Goal: Task Accomplishment & Management: Complete application form

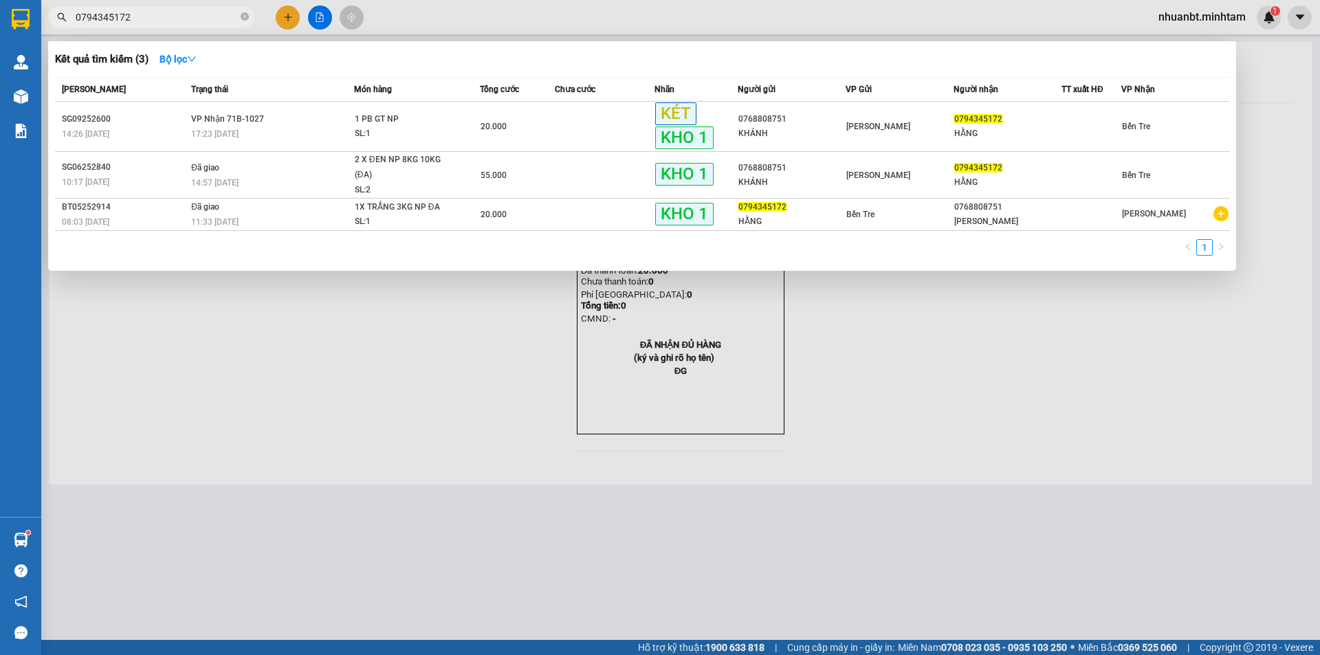
drag, startPoint x: 459, startPoint y: 549, endPoint x: 91, endPoint y: 375, distance: 406.9
click at [443, 542] on div at bounding box center [660, 327] width 1320 height 655
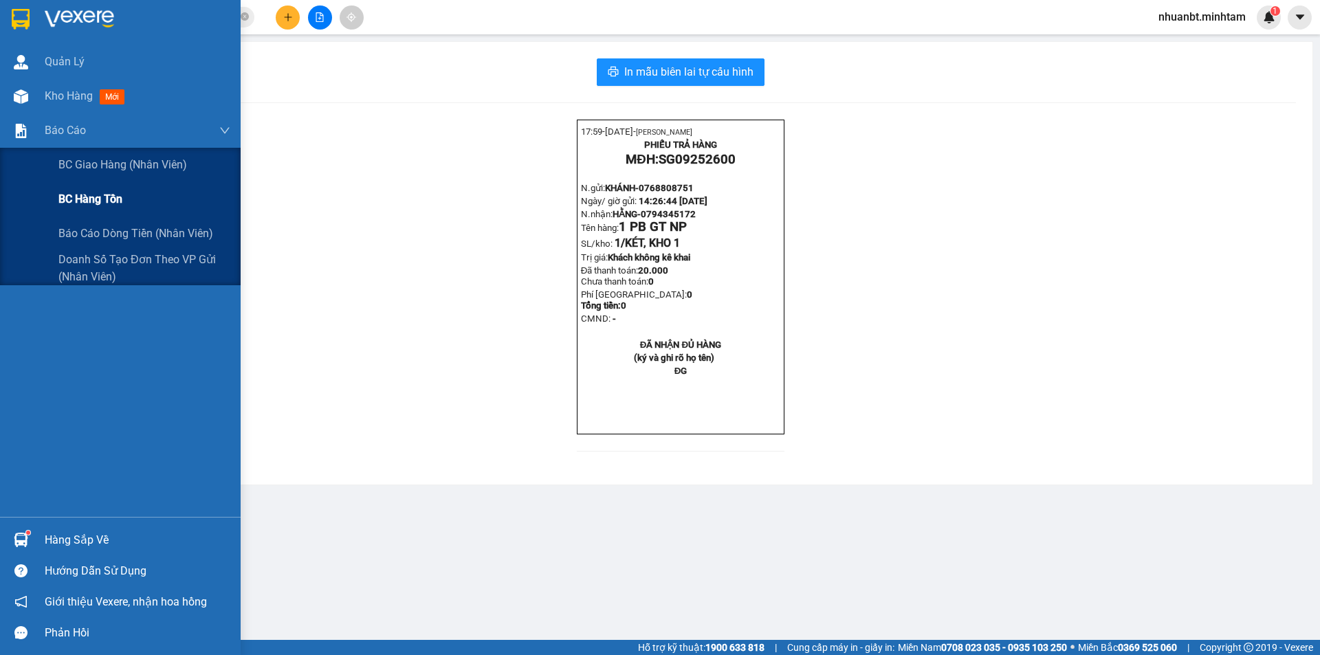
drag, startPoint x: 113, startPoint y: 231, endPoint x: 179, endPoint y: 187, distance: 79.3
click at [114, 228] on span "Báo cáo dòng tiền (nhân viên)" at bounding box center [135, 233] width 155 height 17
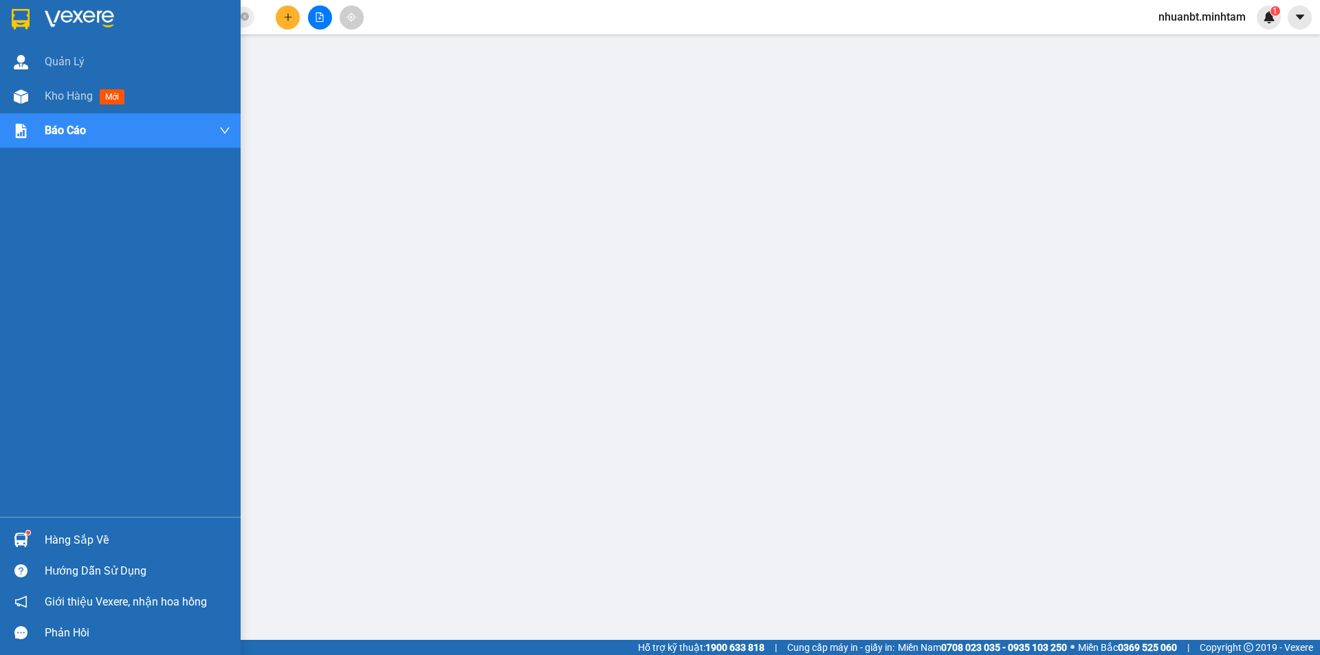
click at [21, 23] on img at bounding box center [21, 19] width 18 height 21
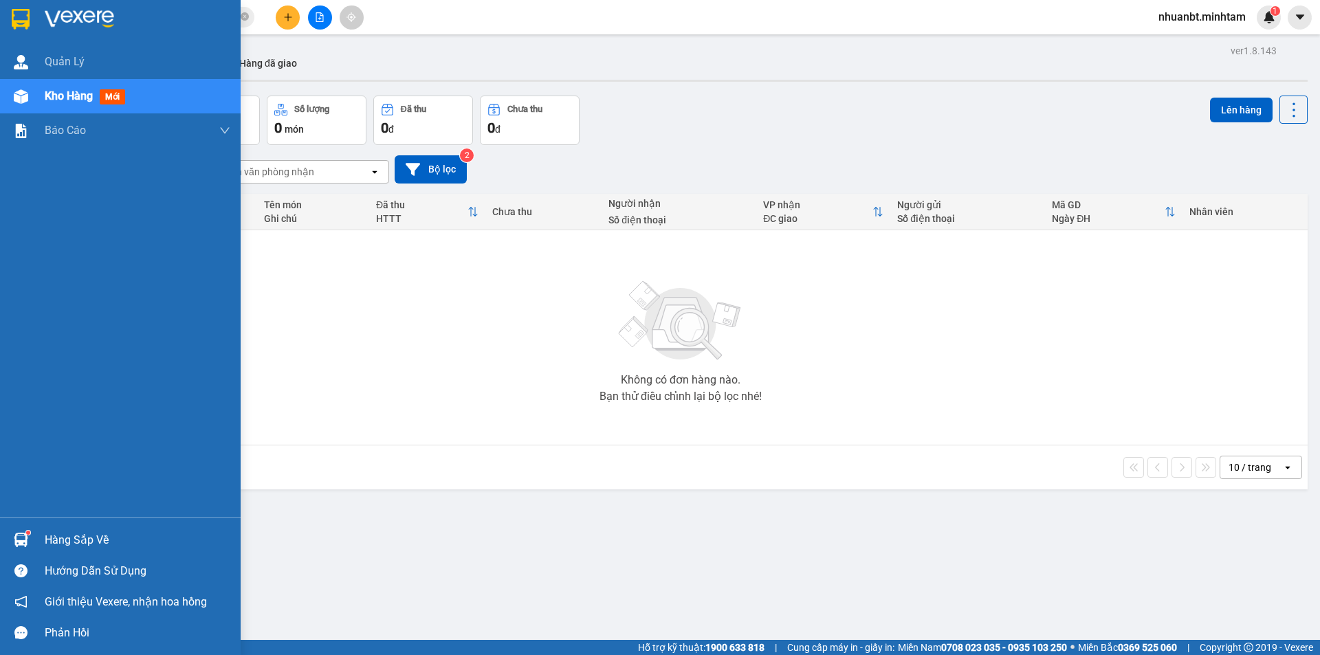
click at [17, 12] on img at bounding box center [21, 19] width 18 height 21
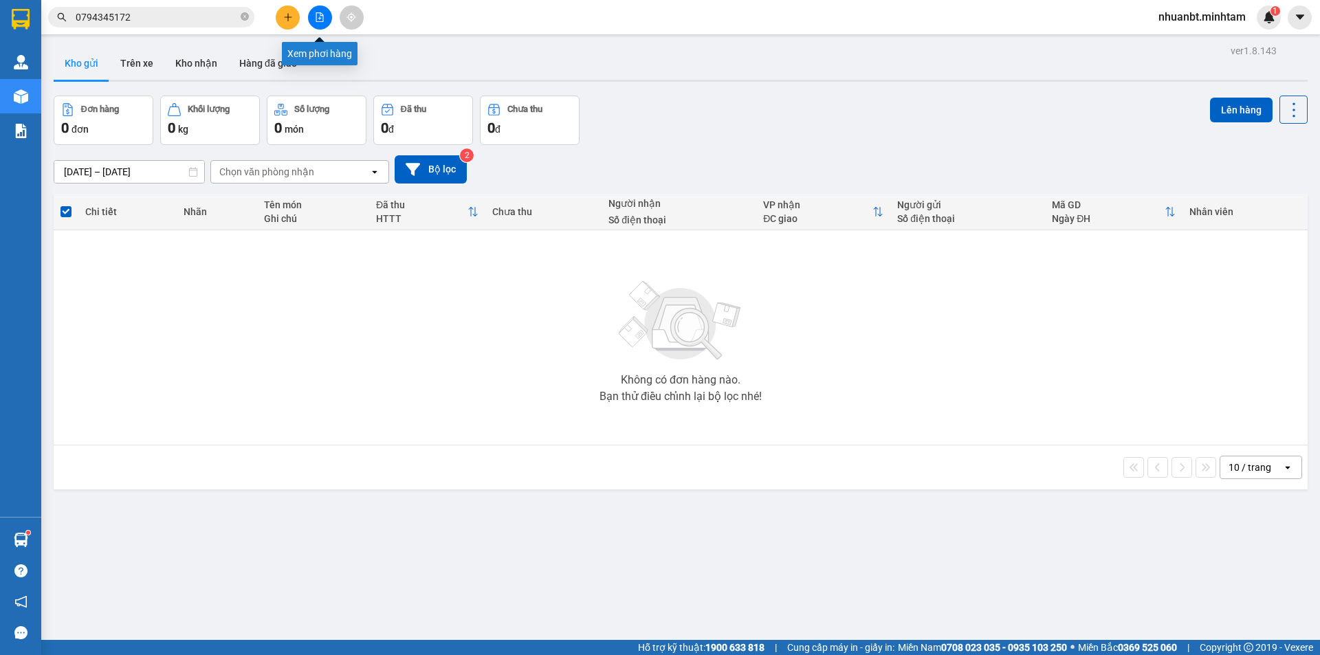
click at [317, 13] on icon "file-add" at bounding box center [320, 17] width 8 height 10
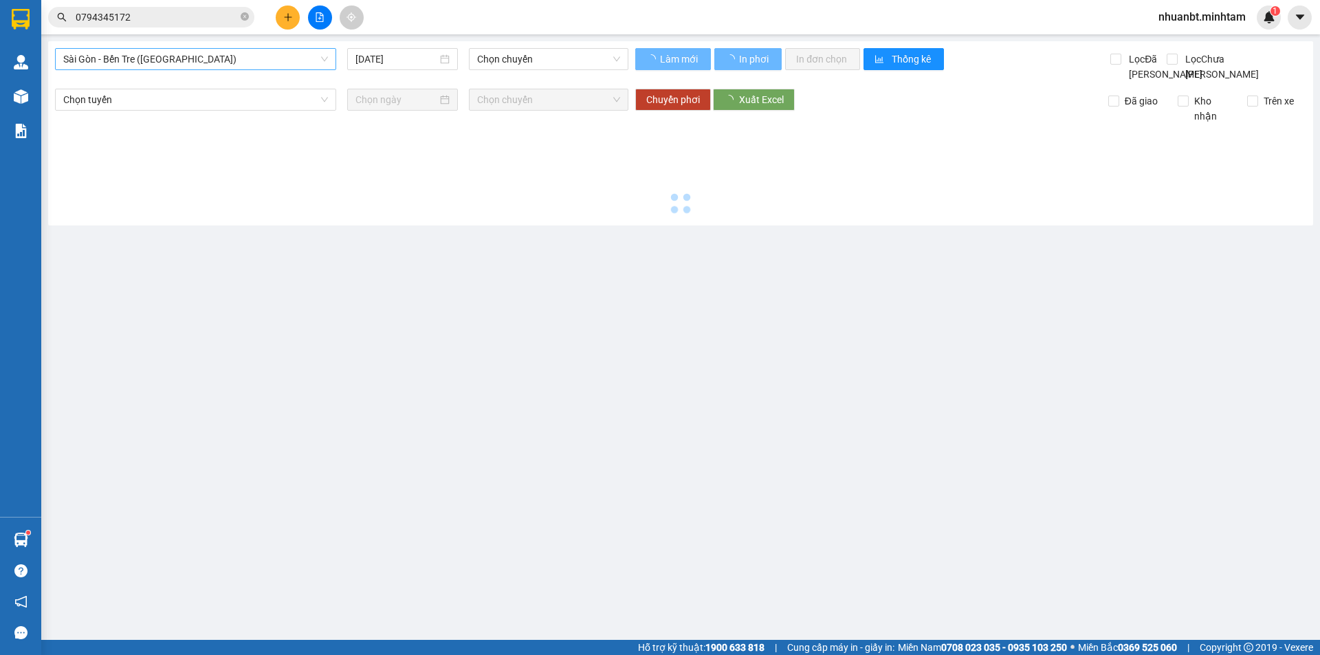
click at [138, 65] on span "Sài Gòn - Bến Tre (CN)" at bounding box center [195, 59] width 265 height 21
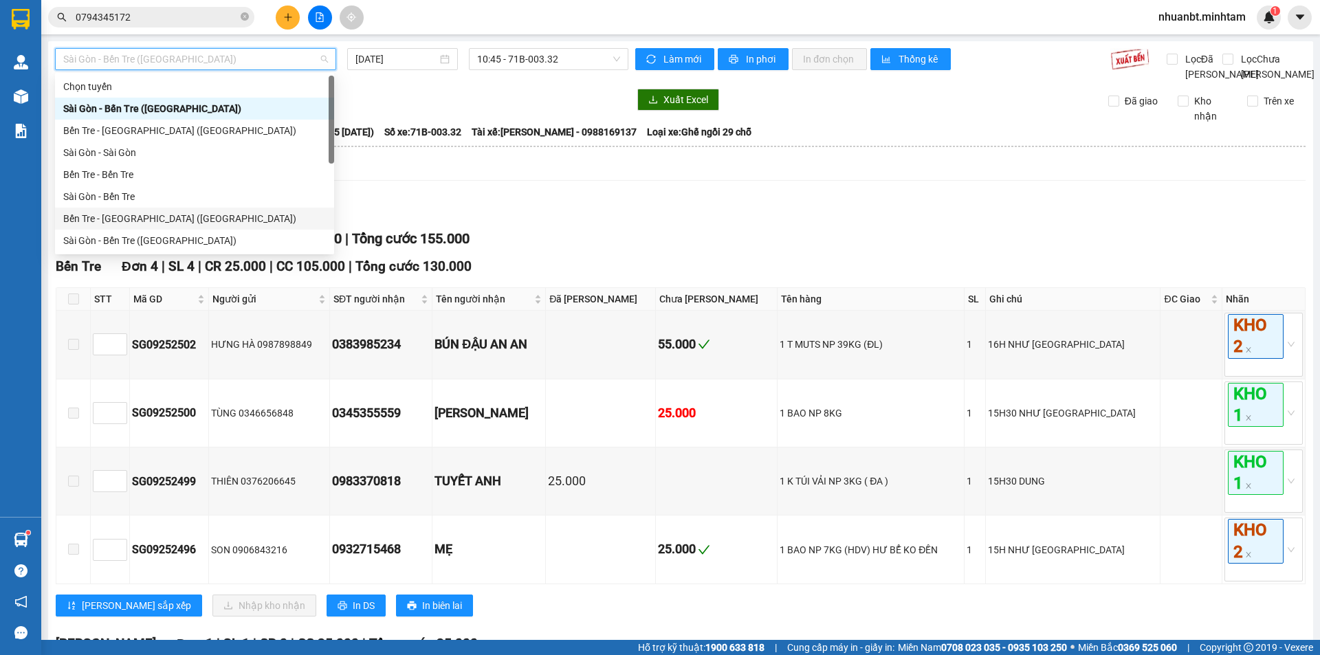
scroll to position [22, 0]
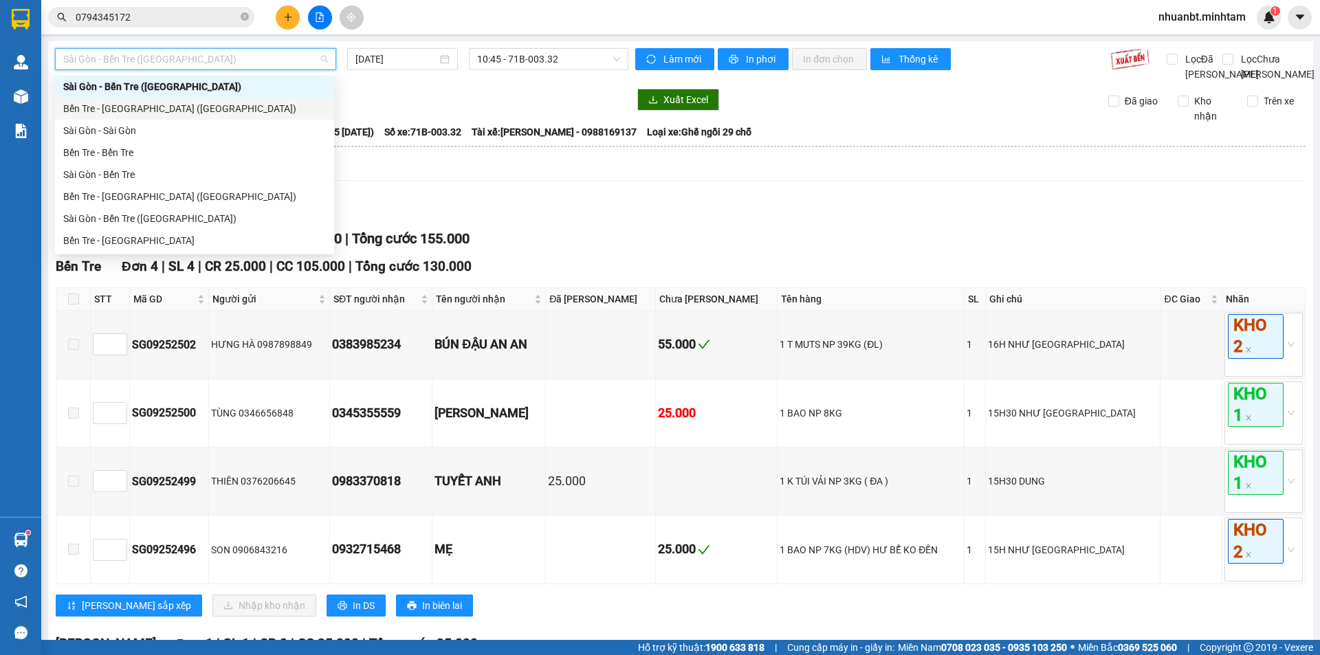
click at [111, 107] on div "Bến Tre - Sài Gòn (CN)" at bounding box center [194, 108] width 263 height 15
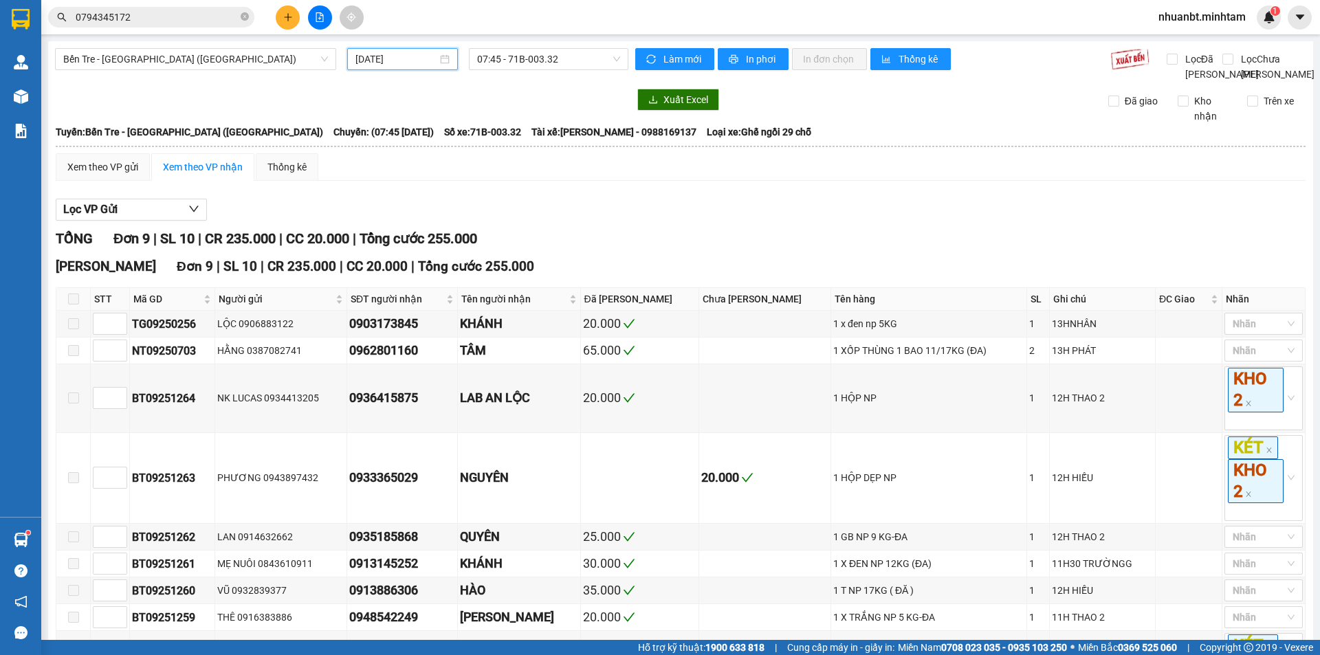
drag, startPoint x: 391, startPoint y: 54, endPoint x: 406, endPoint y: 83, distance: 32.9
click at [391, 56] on input "[DATE]" at bounding box center [396, 59] width 82 height 15
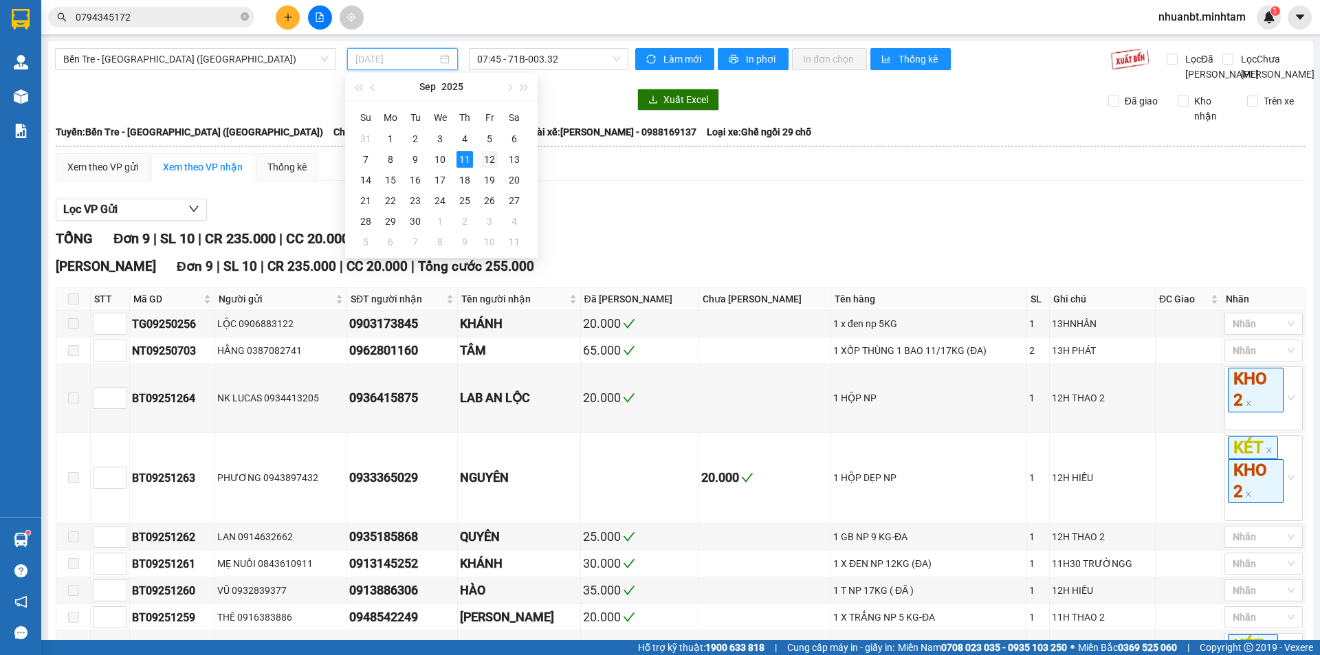
click at [492, 157] on div "12" at bounding box center [489, 159] width 17 height 17
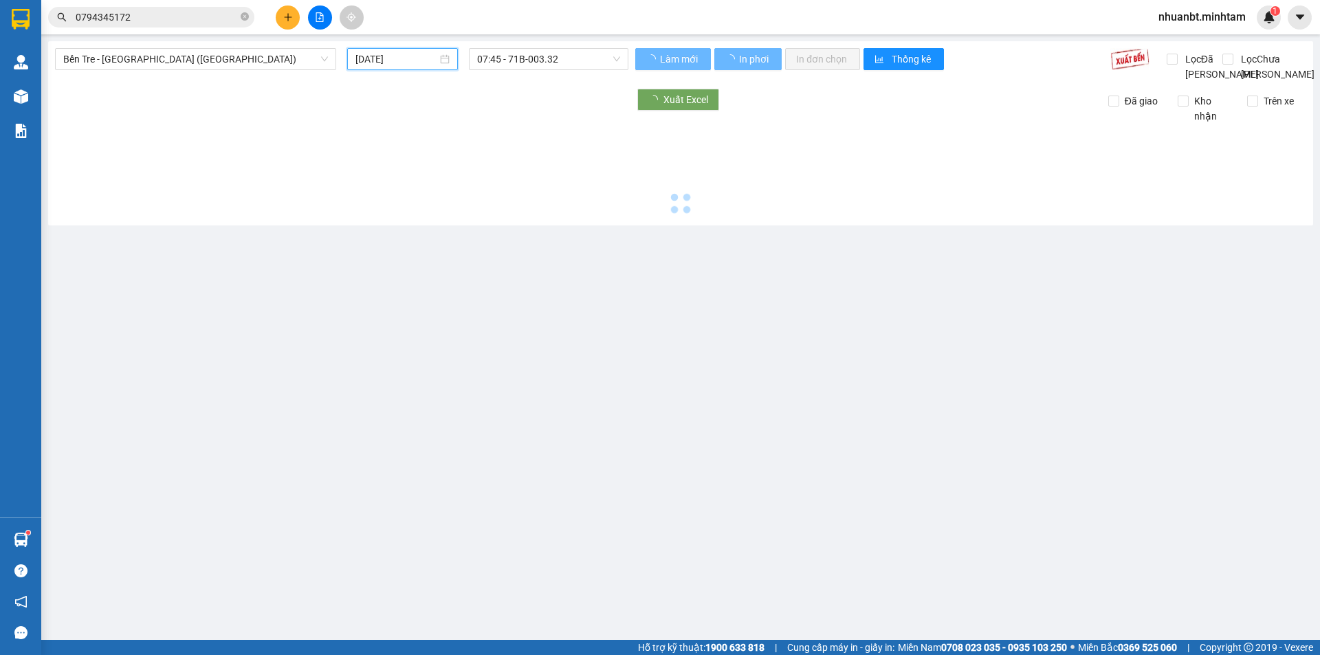
type input "12/09/2025"
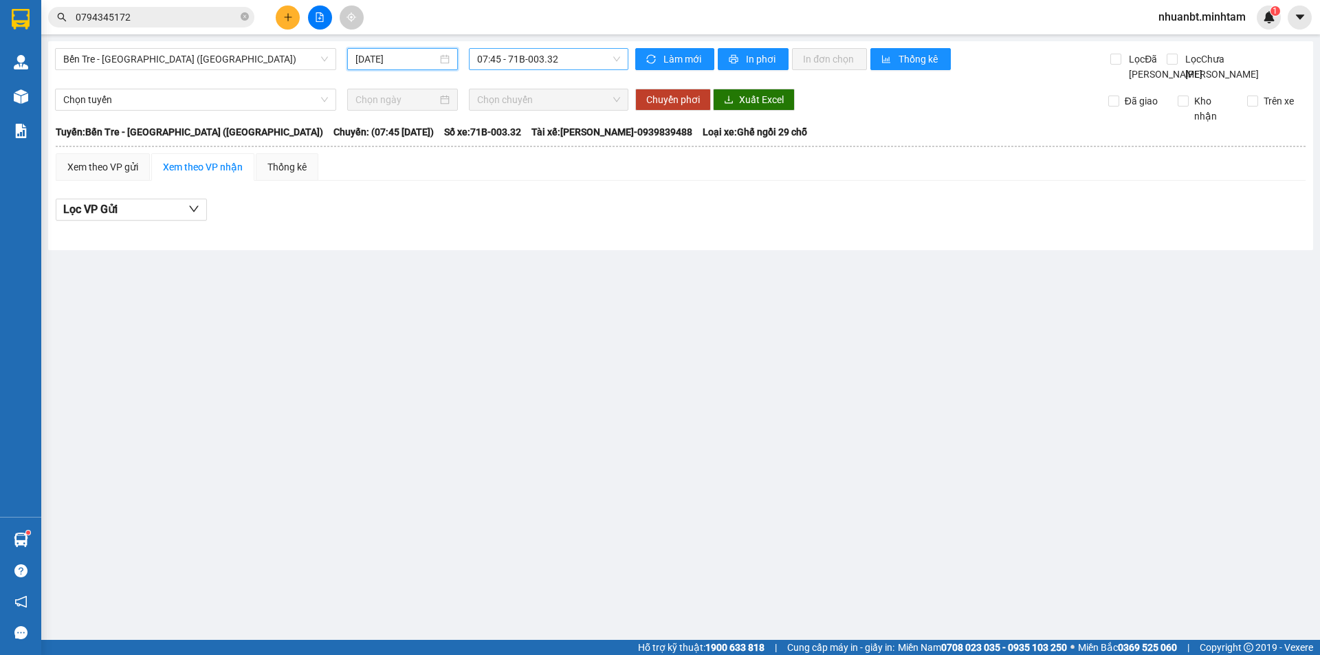
click at [506, 61] on span "07:45 - 71B-003.32" at bounding box center [548, 59] width 143 height 21
click at [523, 132] on div "15:15" at bounding box center [530, 130] width 107 height 15
click at [486, 63] on span "15:15" at bounding box center [548, 59] width 143 height 21
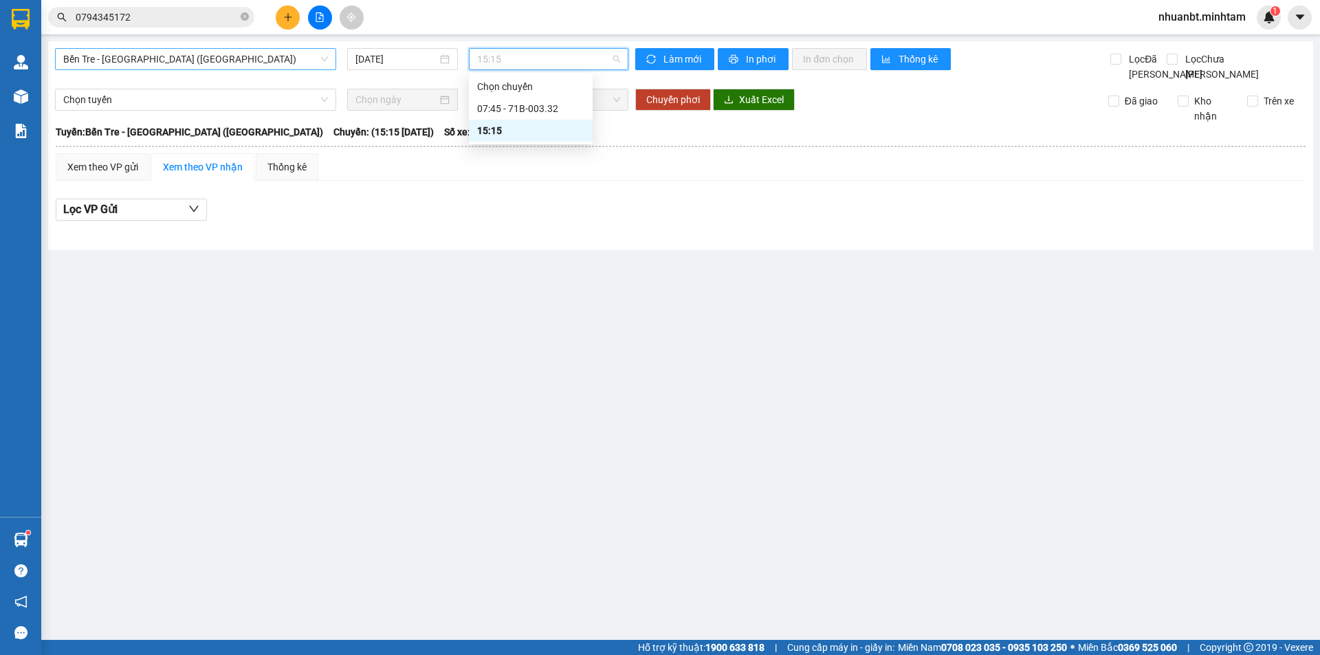
click at [270, 59] on span "Bến Tre - Sài Gòn (CN)" at bounding box center [195, 59] width 265 height 21
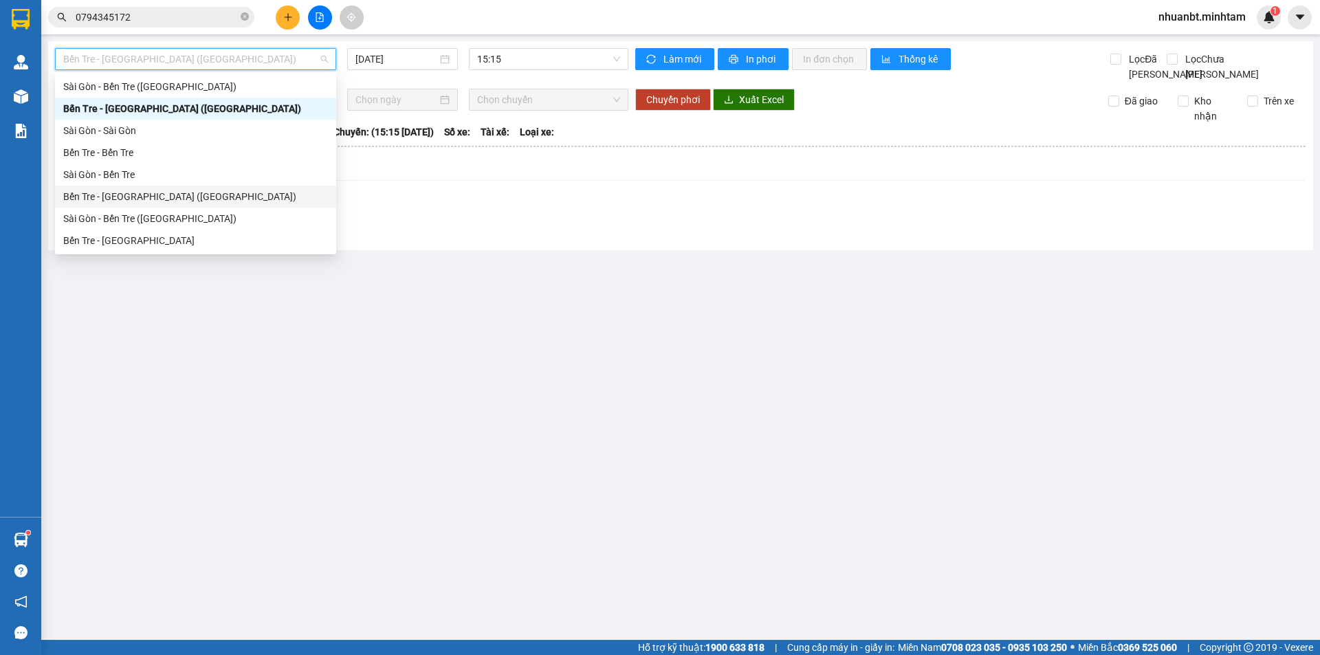
click at [114, 198] on div "Bến Tre - Sài Gòn (CT)" at bounding box center [195, 196] width 265 height 15
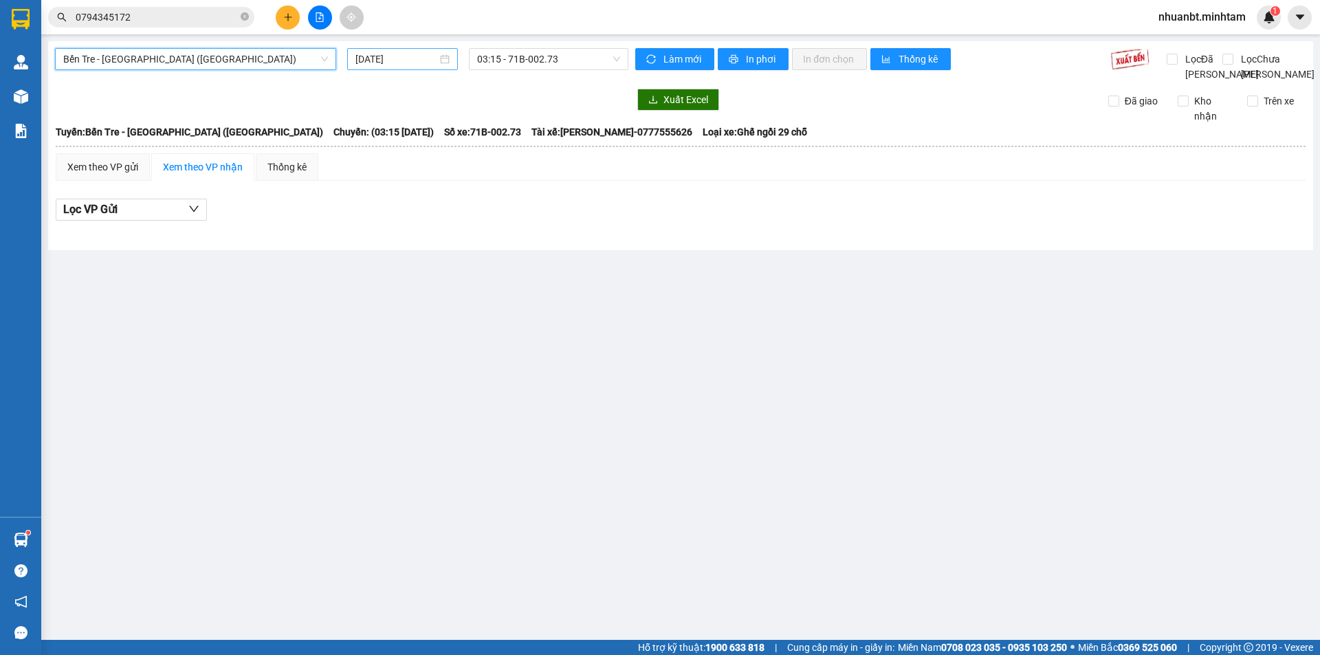
click at [378, 58] on input "11/09/2025" at bounding box center [396, 59] width 82 height 15
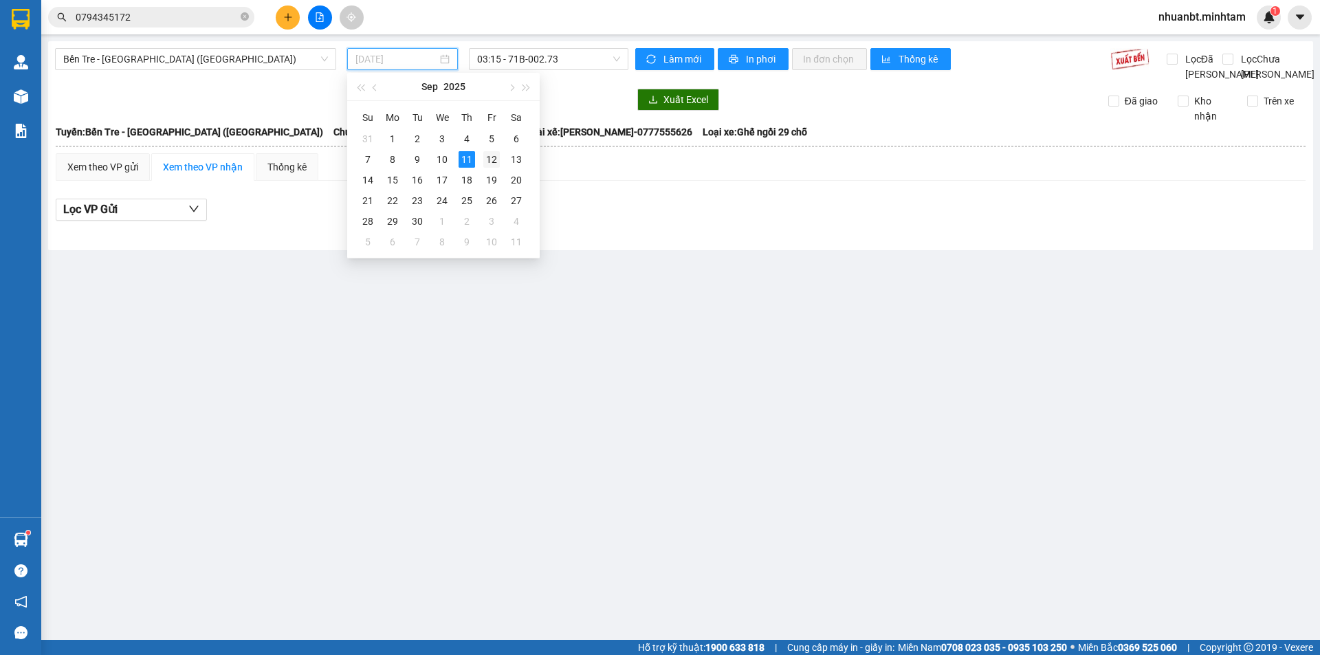
click at [485, 162] on div "12" at bounding box center [491, 159] width 17 height 17
type input "12/09/2025"
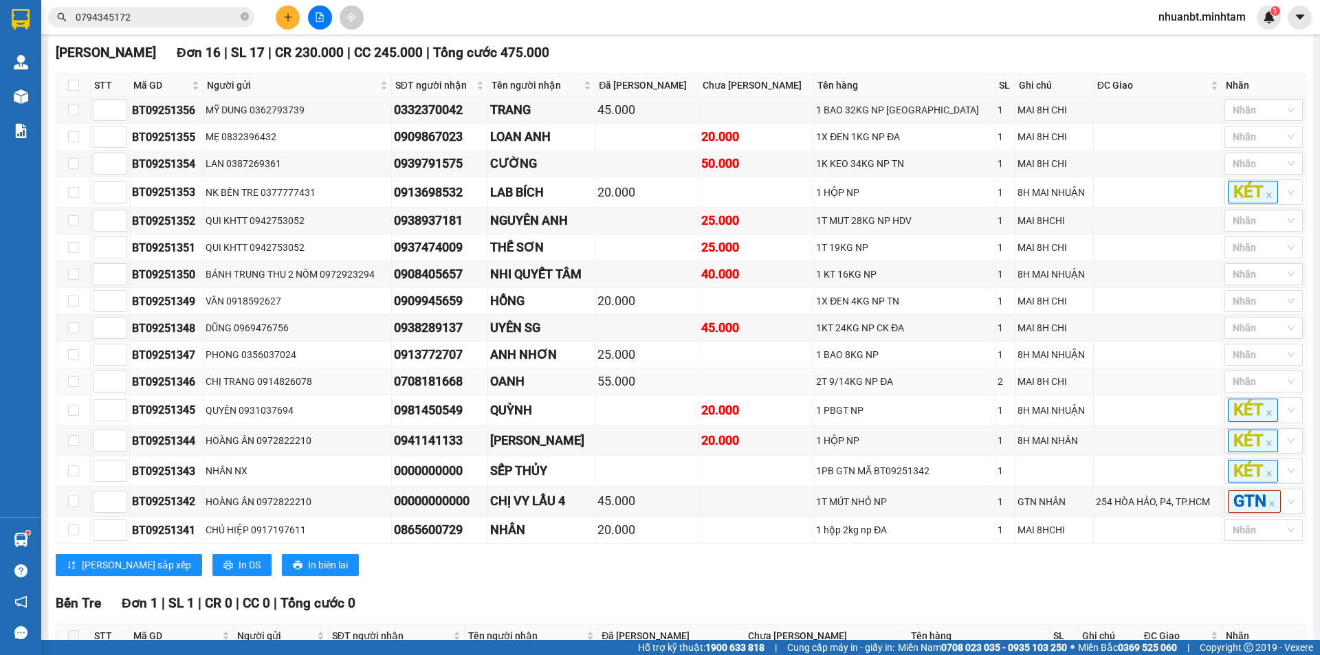
scroll to position [206, 0]
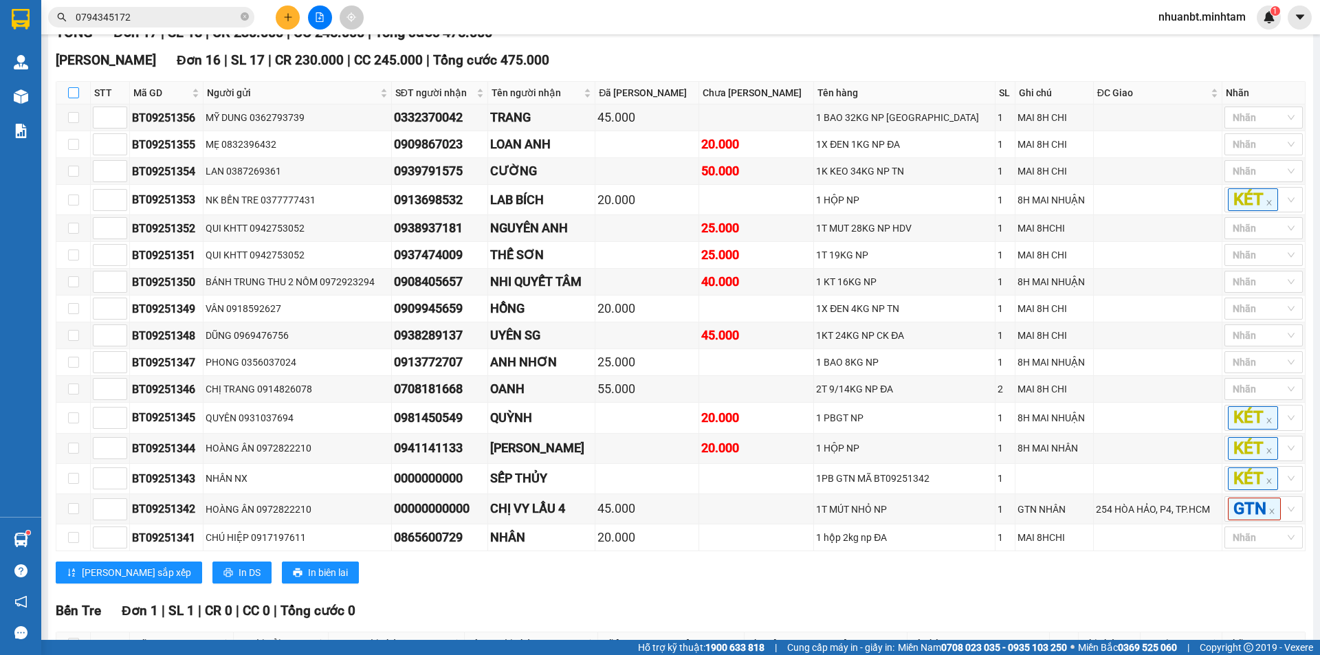
click at [75, 100] on label at bounding box center [73, 92] width 11 height 15
click at [75, 98] on input "checkbox" at bounding box center [73, 92] width 11 height 11
checkbox input "true"
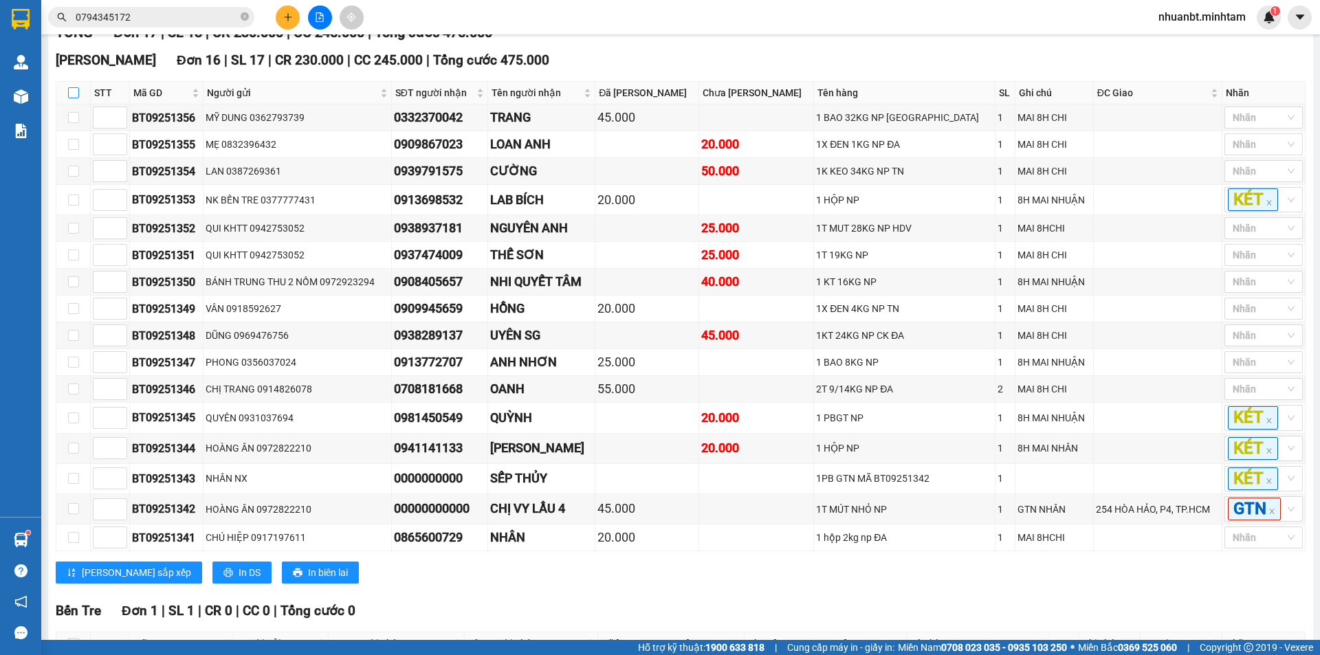
checkbox input "true"
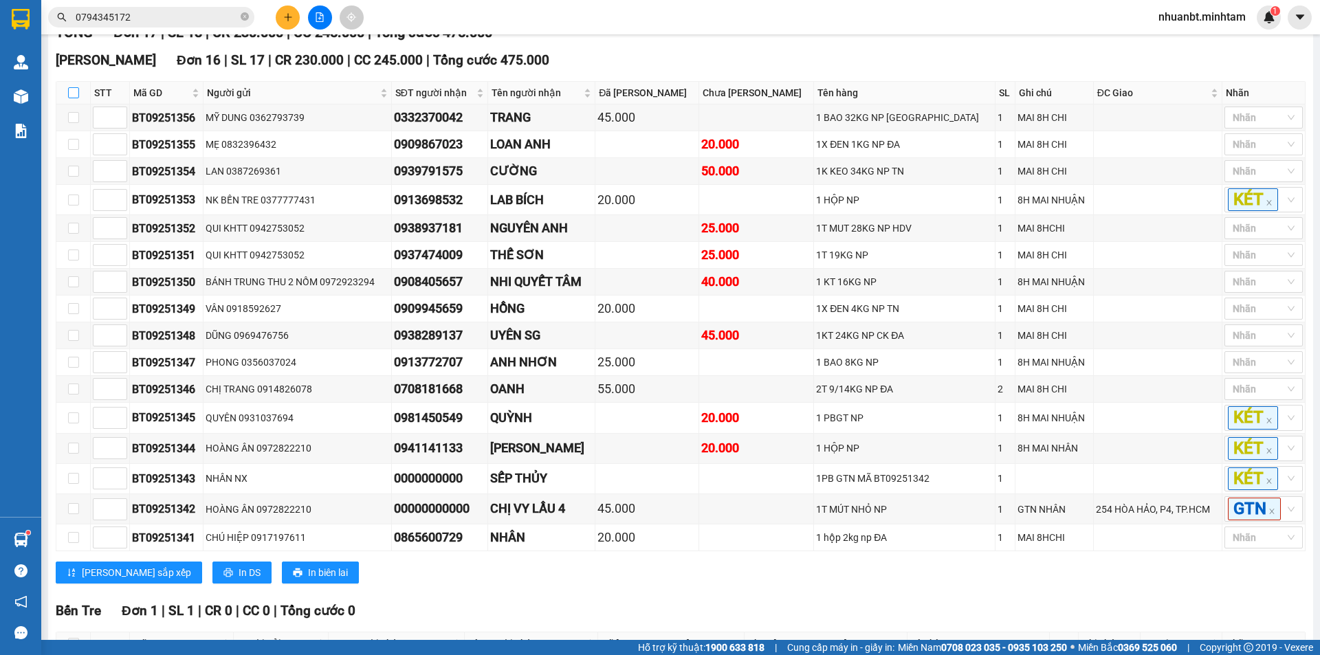
checkbox input "true"
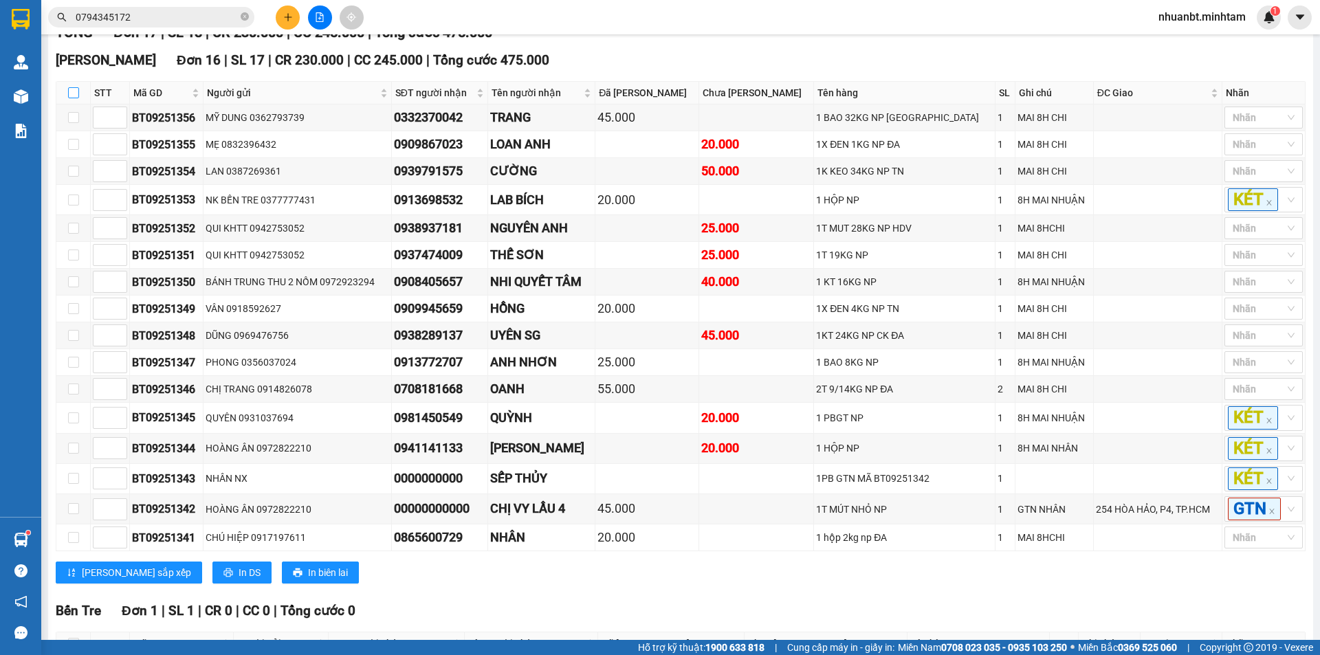
checkbox input "true"
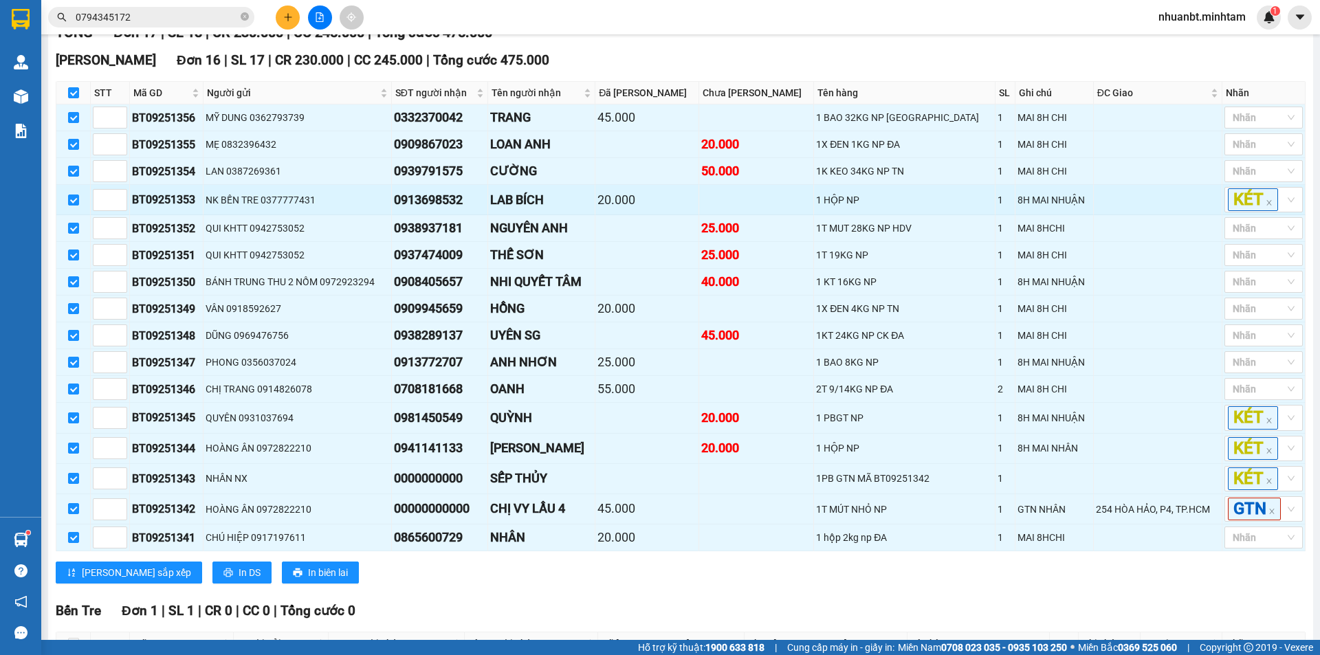
scroll to position [275, 0]
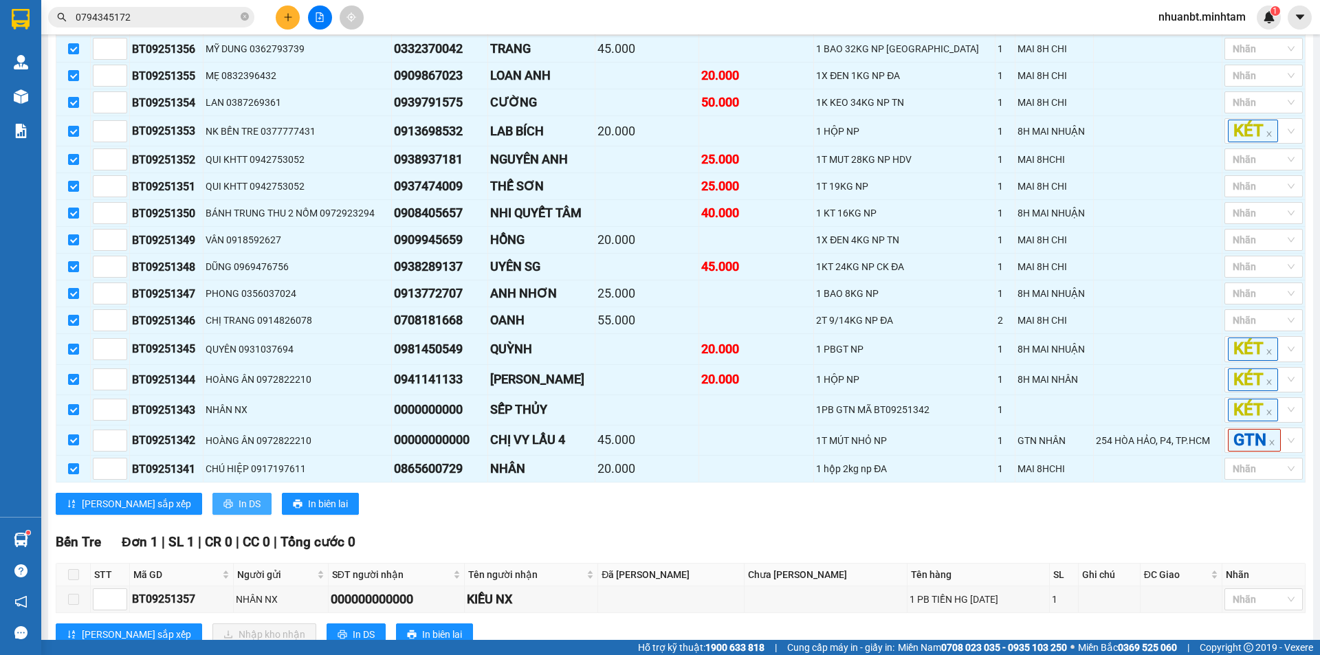
click at [239, 512] on span "In DS" at bounding box center [250, 503] width 22 height 15
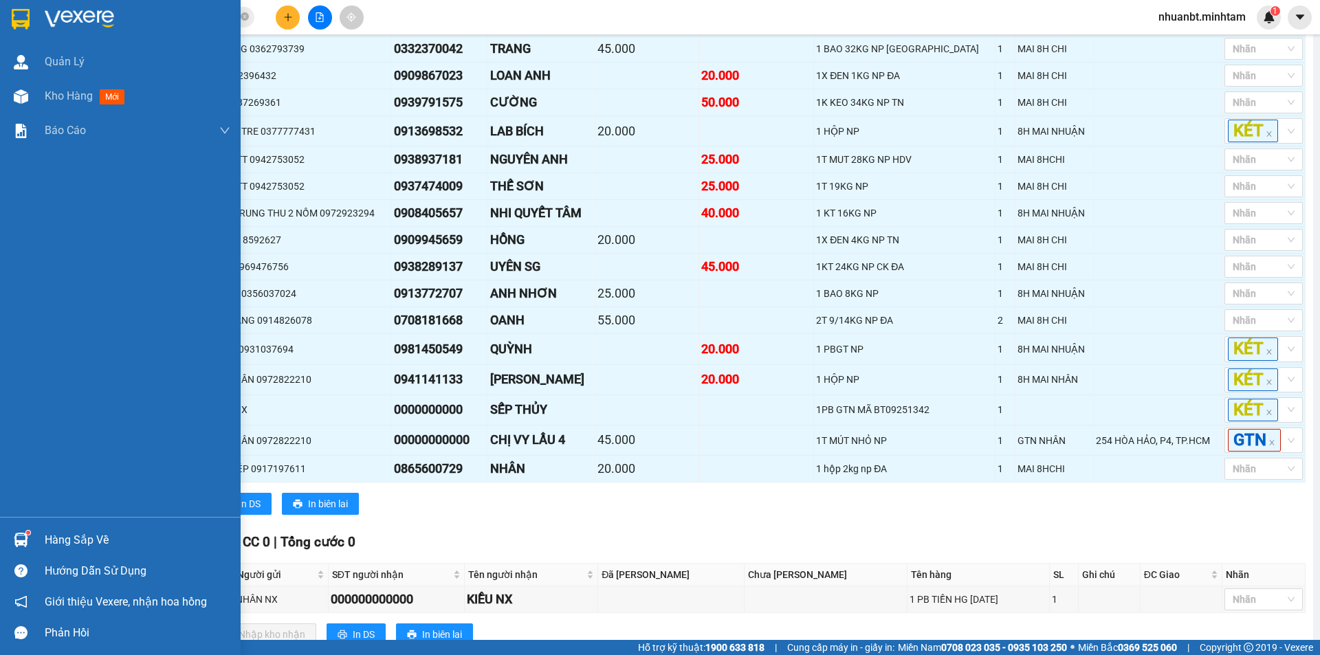
click at [13, 15] on img at bounding box center [21, 19] width 18 height 21
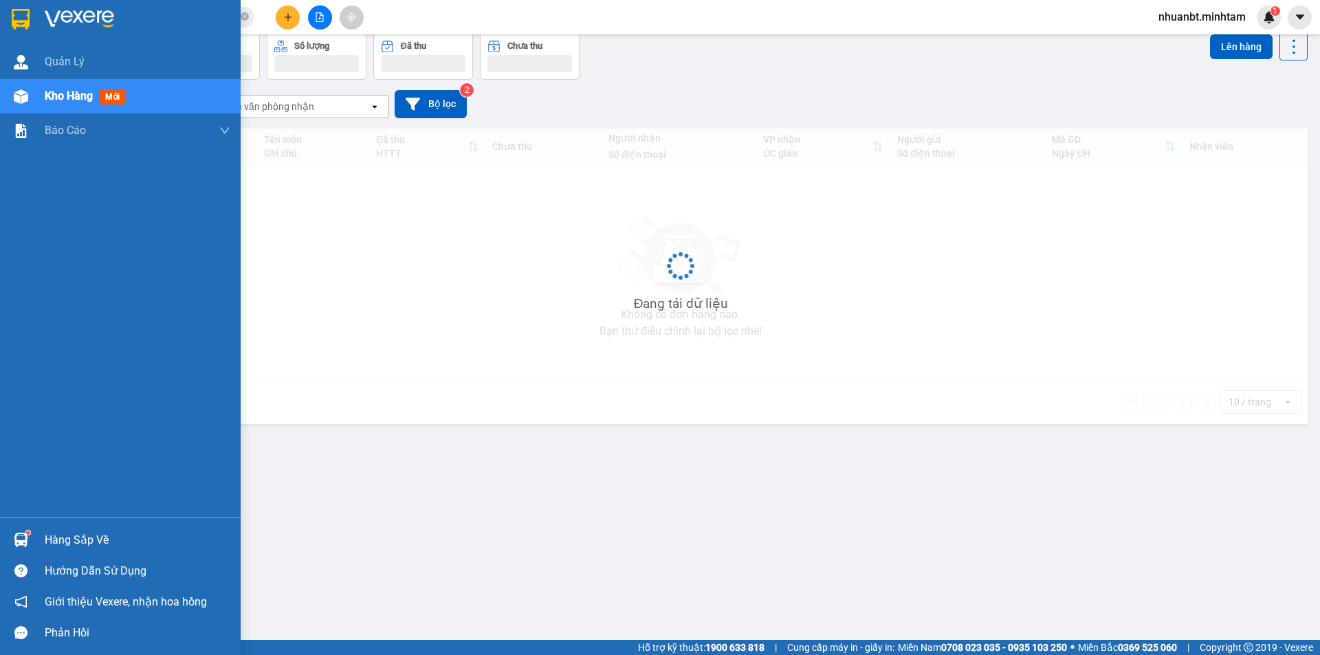
scroll to position [63, 0]
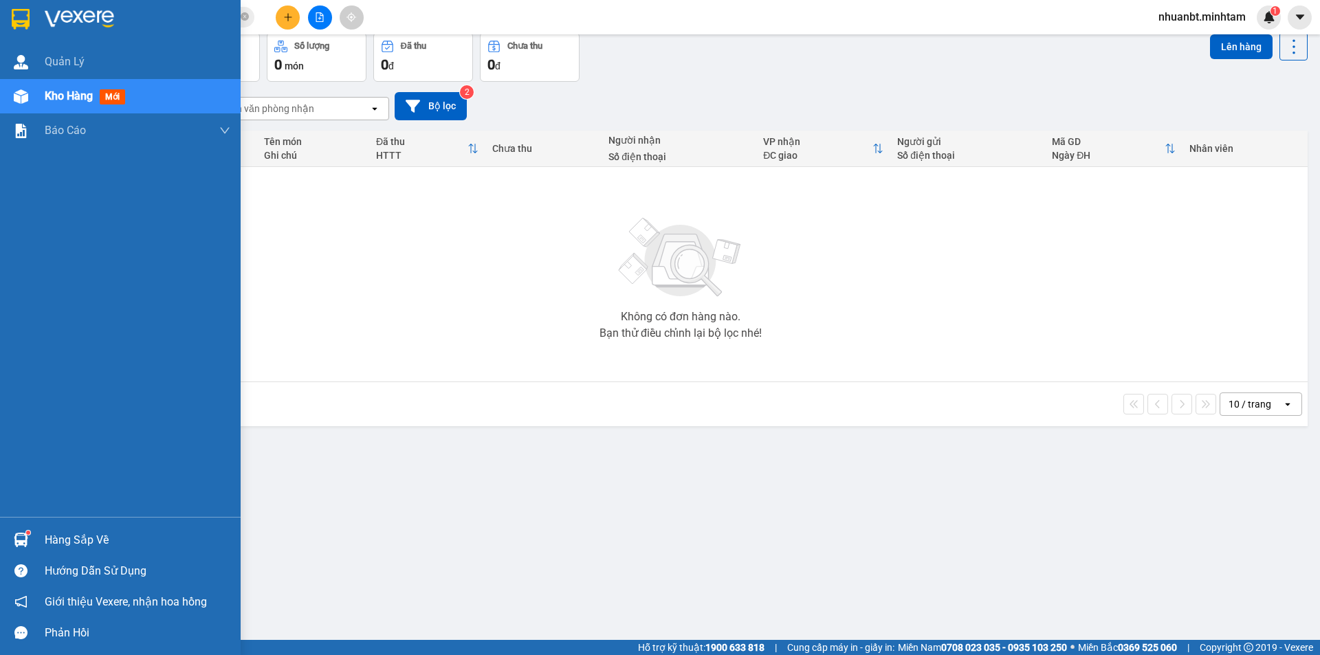
click at [48, 537] on div "Hàng sắp về" at bounding box center [138, 540] width 186 height 21
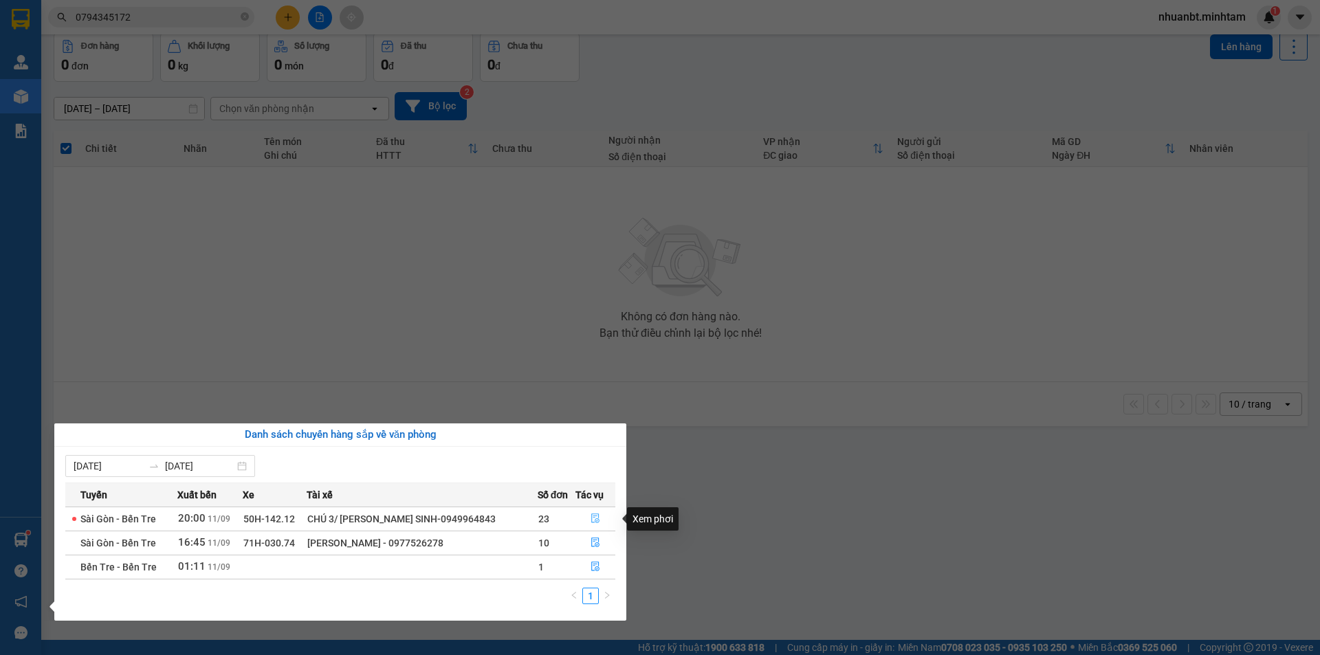
click at [591, 516] on icon "file-done" at bounding box center [596, 519] width 10 height 10
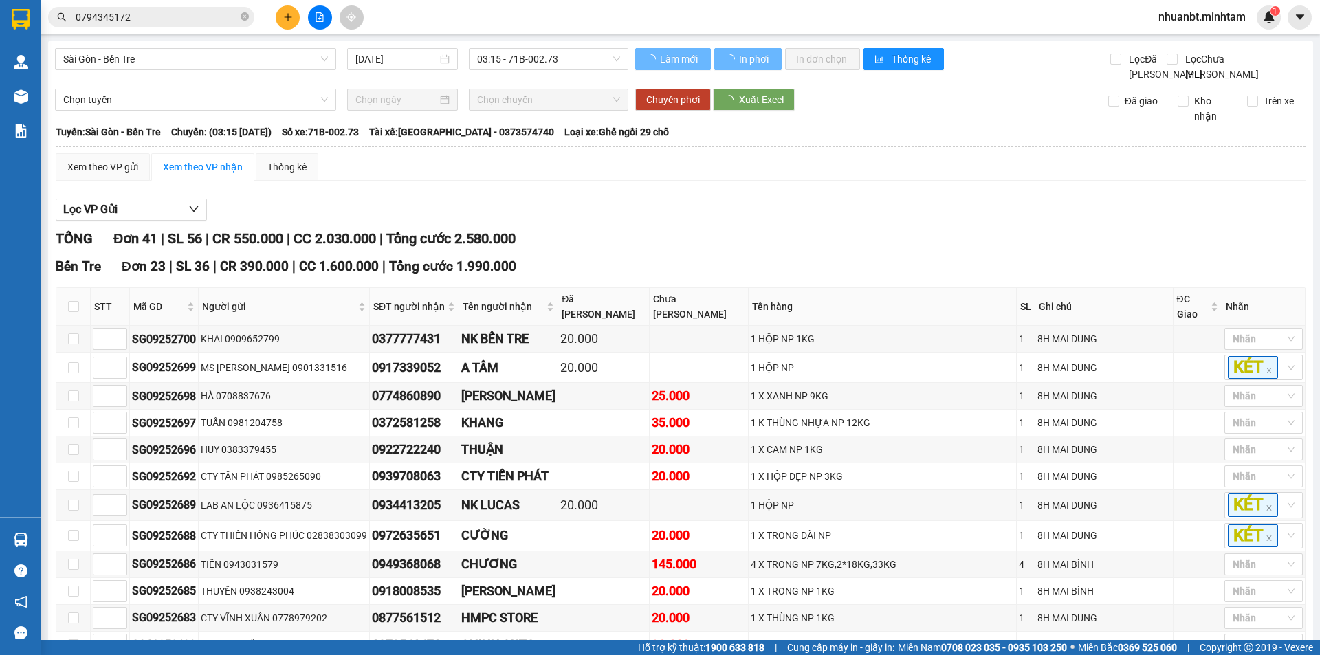
type input "11/09/2025"
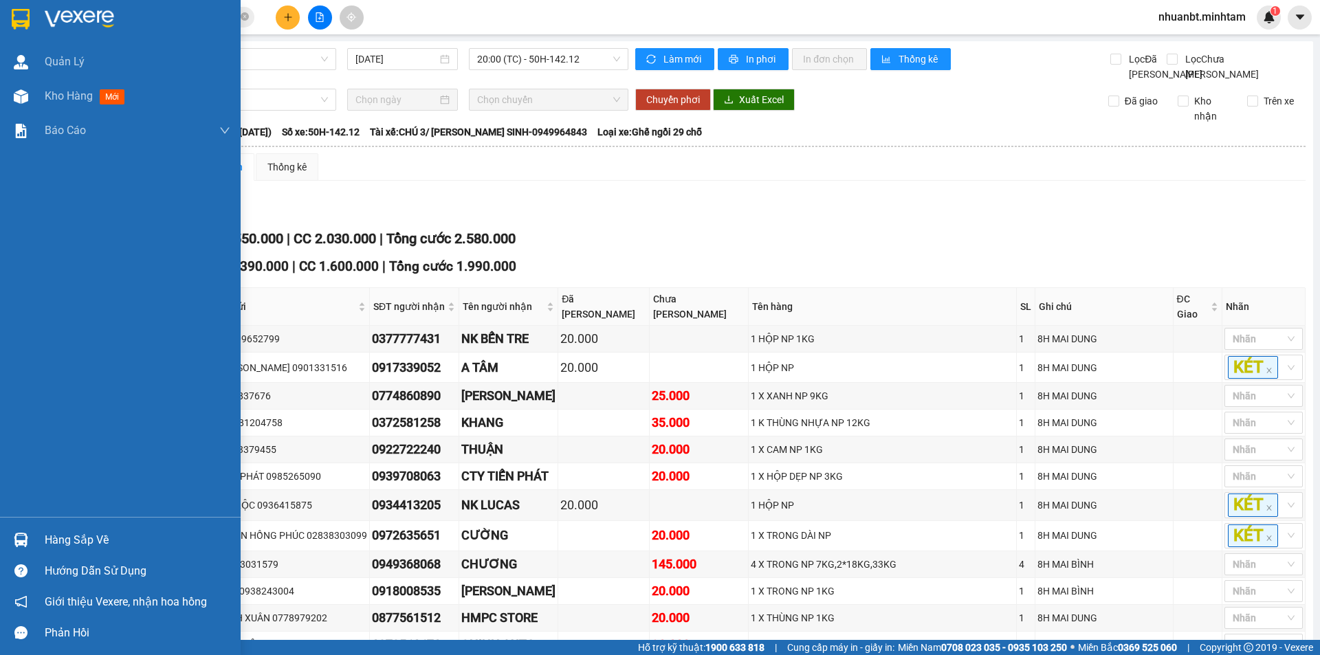
click at [9, 18] on div at bounding box center [21, 19] width 24 height 24
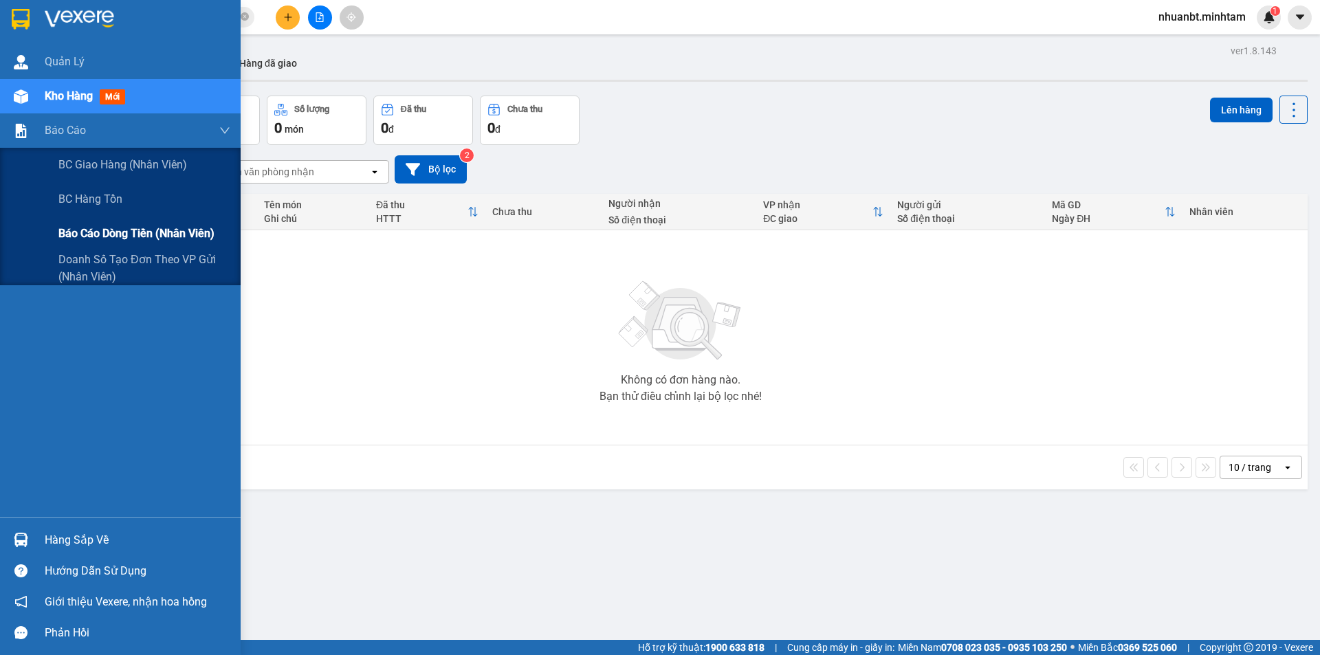
click at [103, 228] on span "Báo cáo dòng tiền (nhân viên)" at bounding box center [136, 233] width 156 height 17
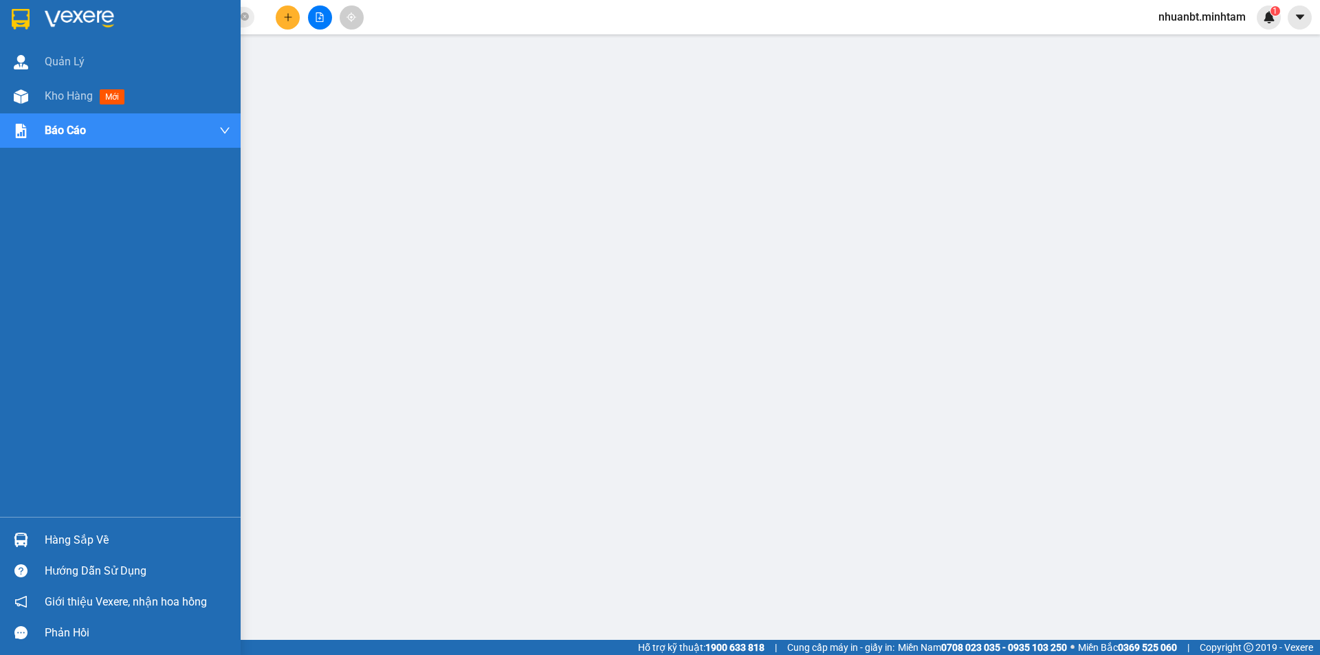
click at [30, 14] on img at bounding box center [21, 19] width 18 height 21
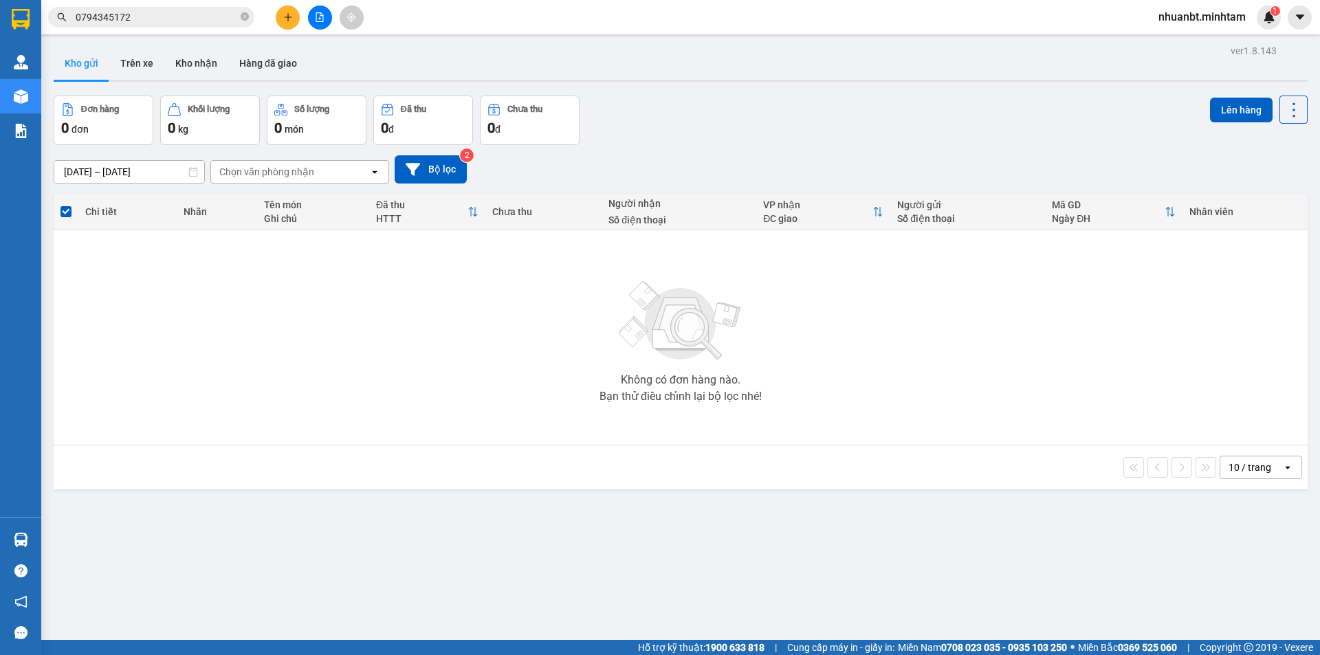
click at [288, 15] on icon "plus" at bounding box center [287, 17] width 1 height 8
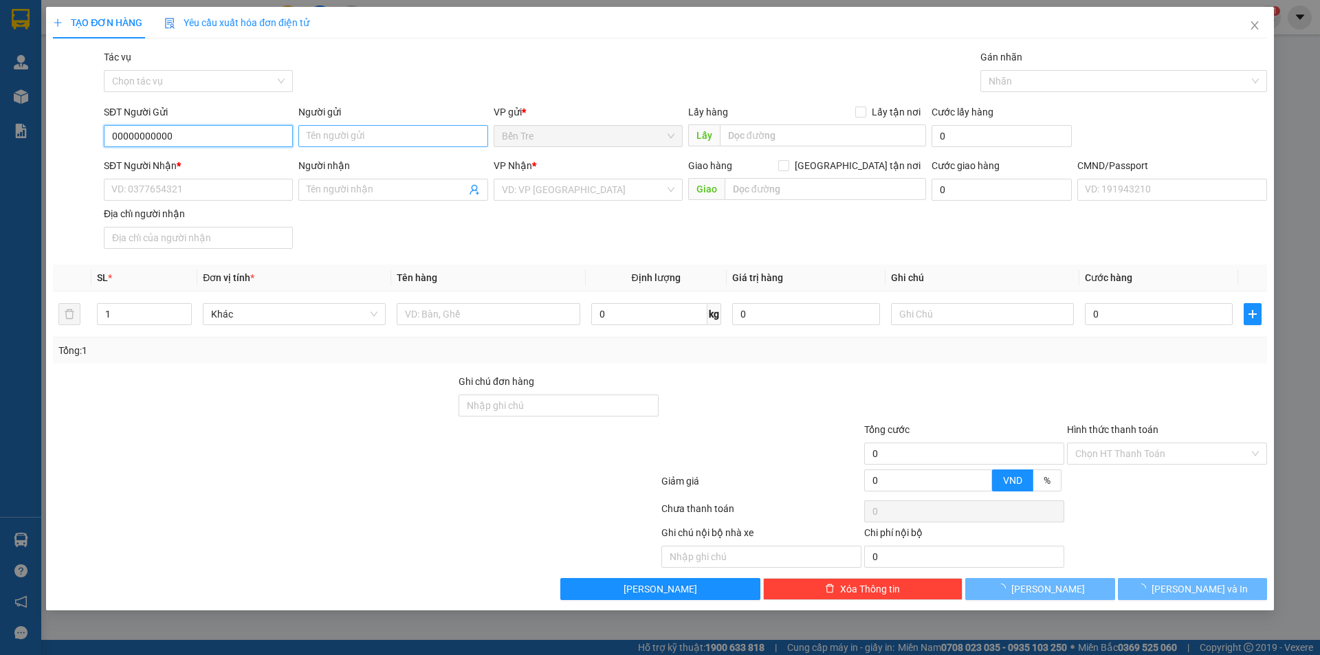
type input "00000000000"
click at [331, 138] on input "Người gửi" at bounding box center [392, 136] width 189 height 22
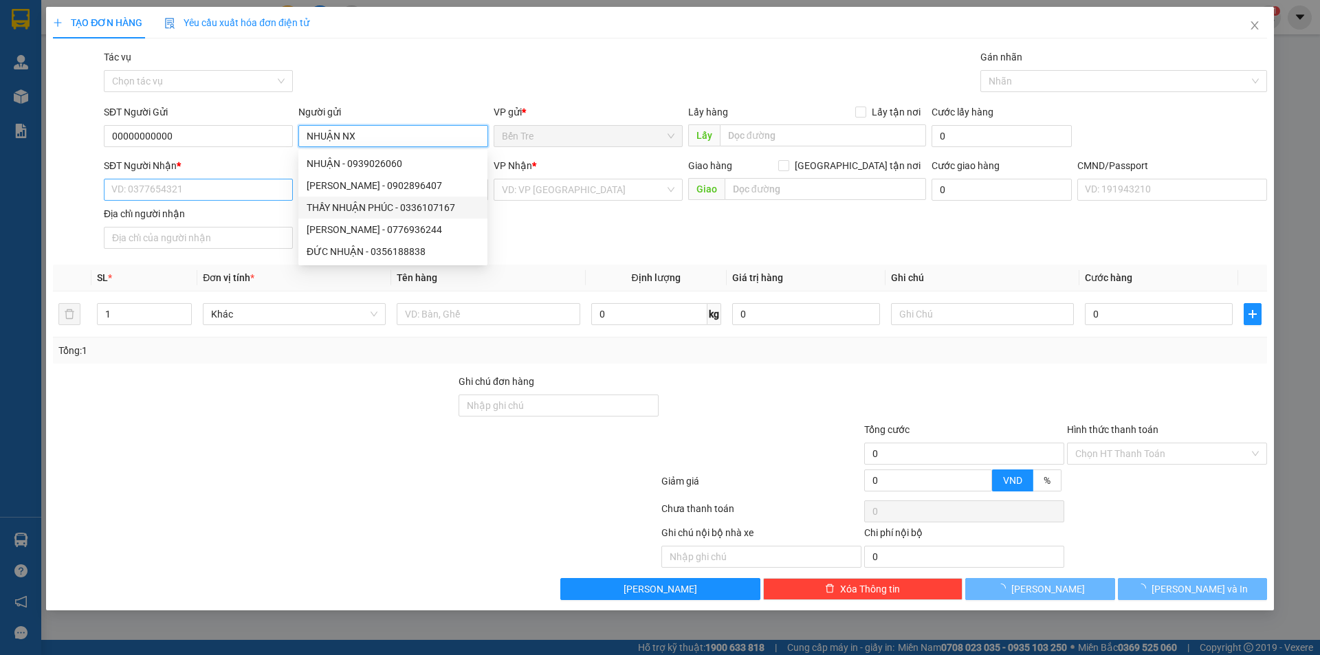
type input "NHUẬN NX"
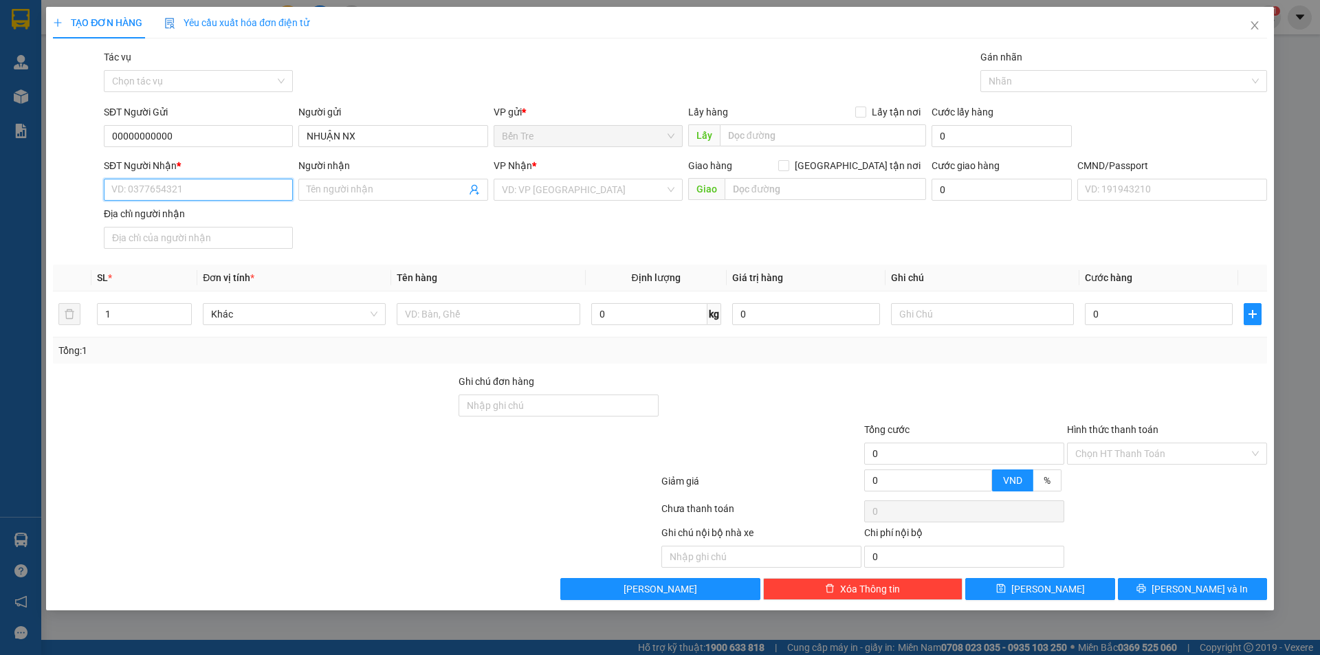
click at [162, 186] on input "SĐT Người Nhận *" at bounding box center [198, 190] width 189 height 22
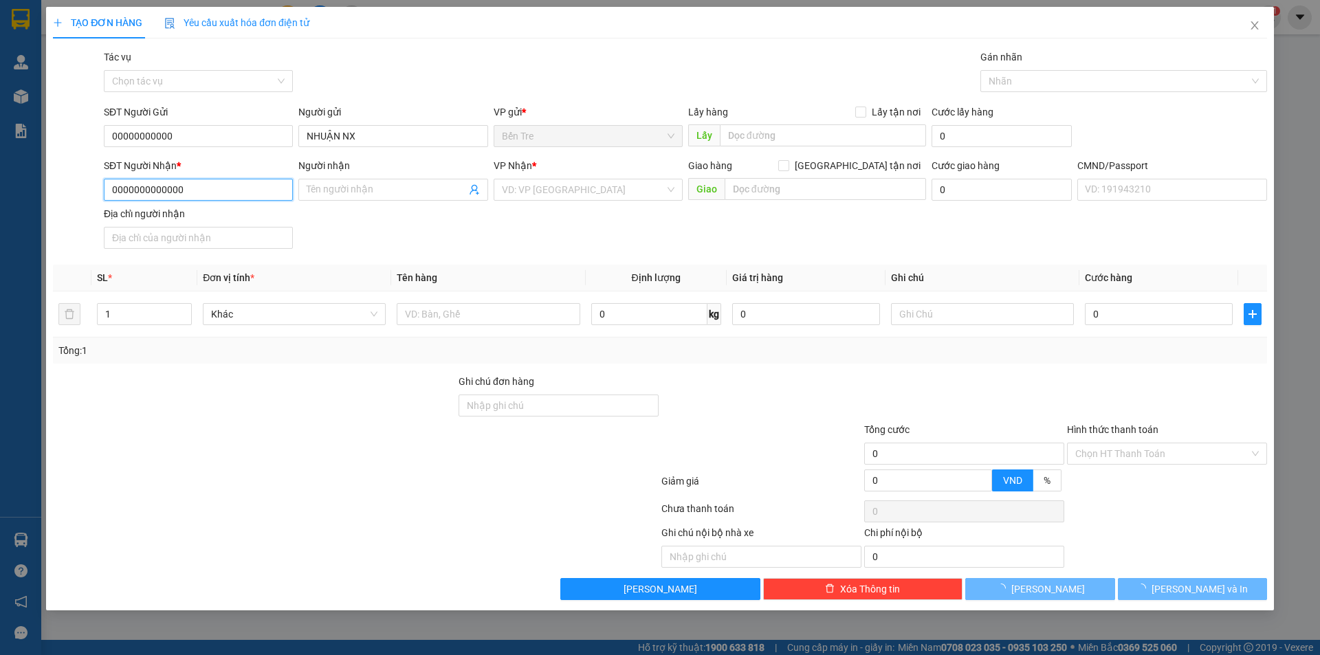
type input "0000000000000"
click at [187, 124] on div "SĐT Người Gửi" at bounding box center [198, 115] width 189 height 21
click at [187, 134] on input "00000000000" at bounding box center [198, 136] width 189 height 22
type input "000000000000"
click at [383, 187] on input "Người nhận" at bounding box center [386, 189] width 159 height 15
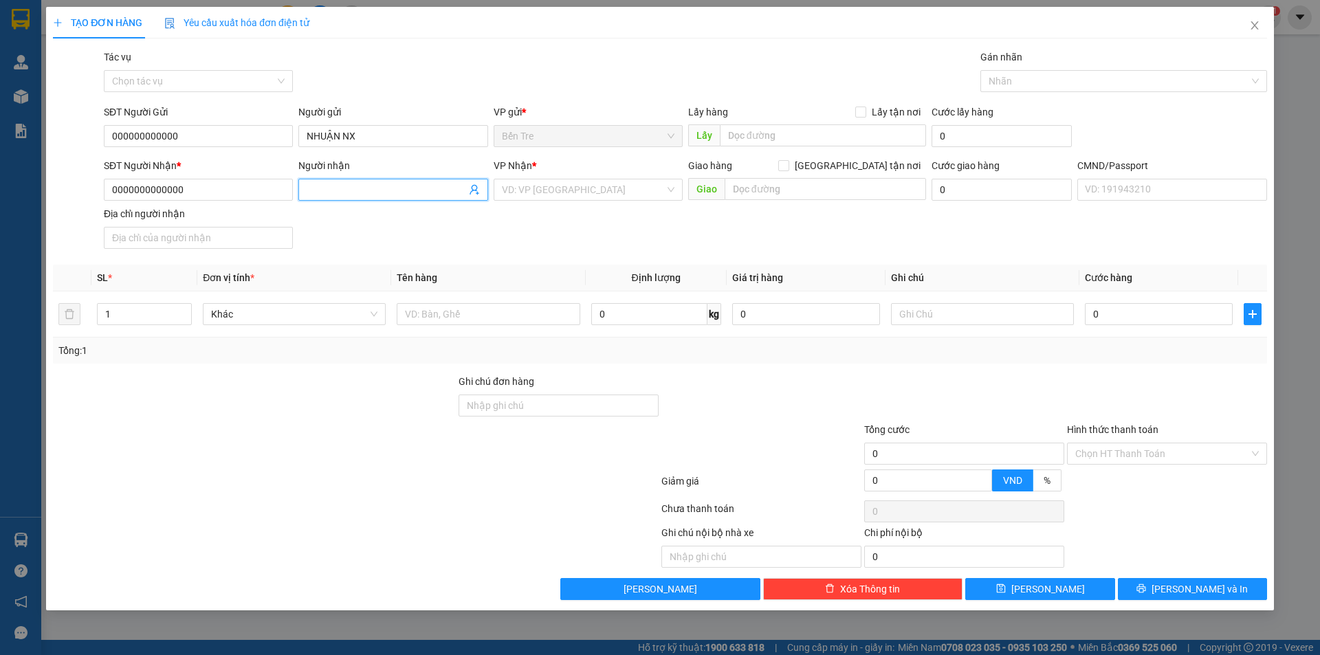
click at [481, 188] on span at bounding box center [392, 190] width 189 height 22
click at [472, 188] on icon "user-add" at bounding box center [474, 190] width 9 height 10
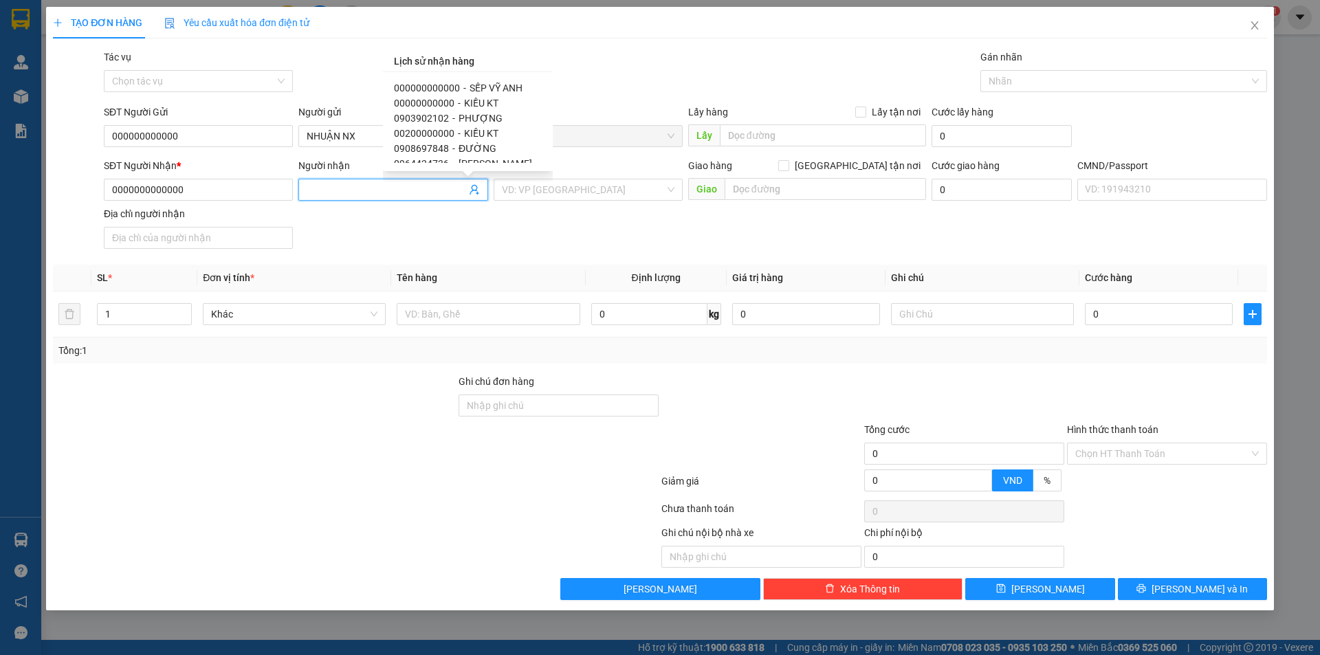
click at [482, 100] on span "KIỀU KT" at bounding box center [481, 103] width 34 height 11
type input "00000000000"
type input "KIỀU KT"
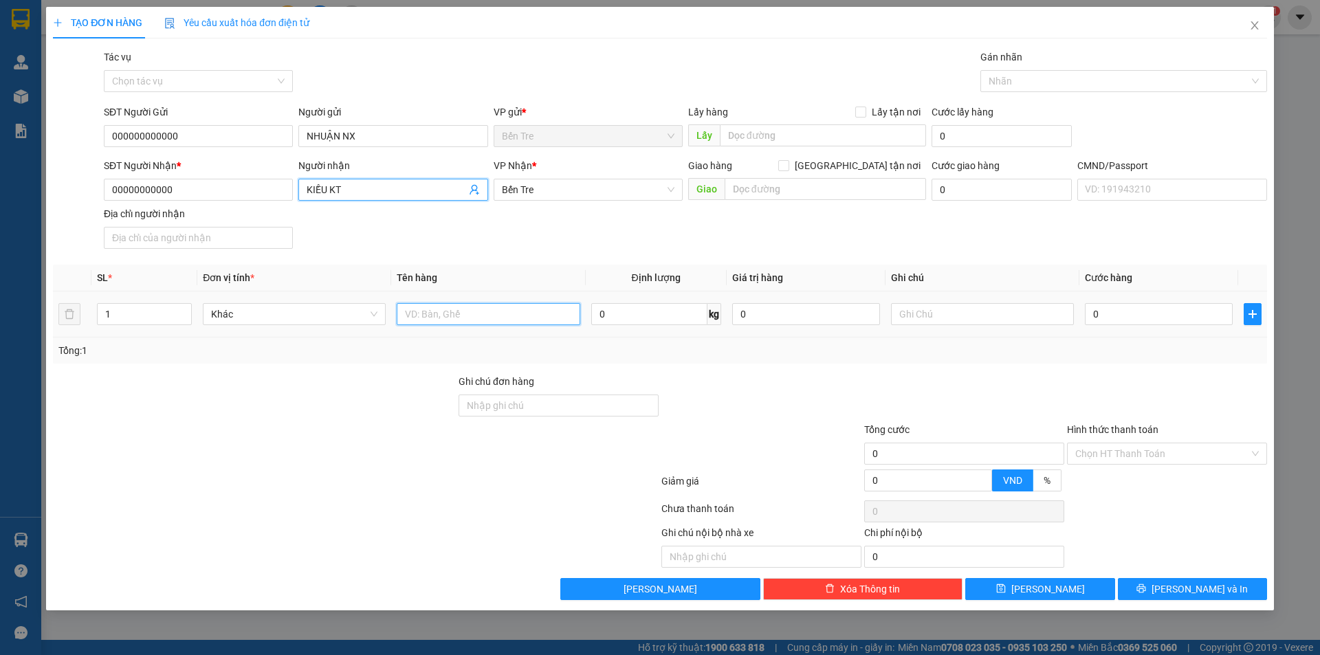
click at [443, 309] on input "text" at bounding box center [488, 314] width 183 height 22
type input "1 PB TIỀN HG NGÀY 11/9"
click at [1121, 462] on input "Hình thức thanh toán" at bounding box center [1162, 453] width 174 height 21
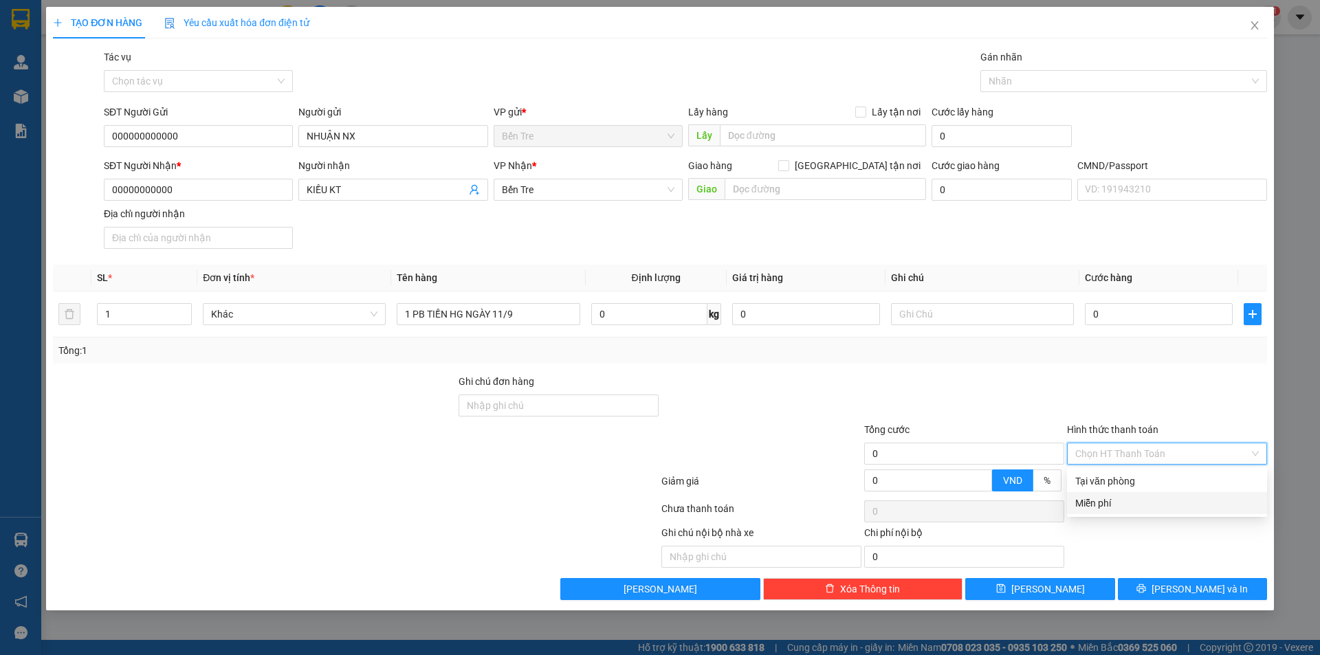
click at [1099, 505] on div "Miễn phí" at bounding box center [1167, 503] width 184 height 15
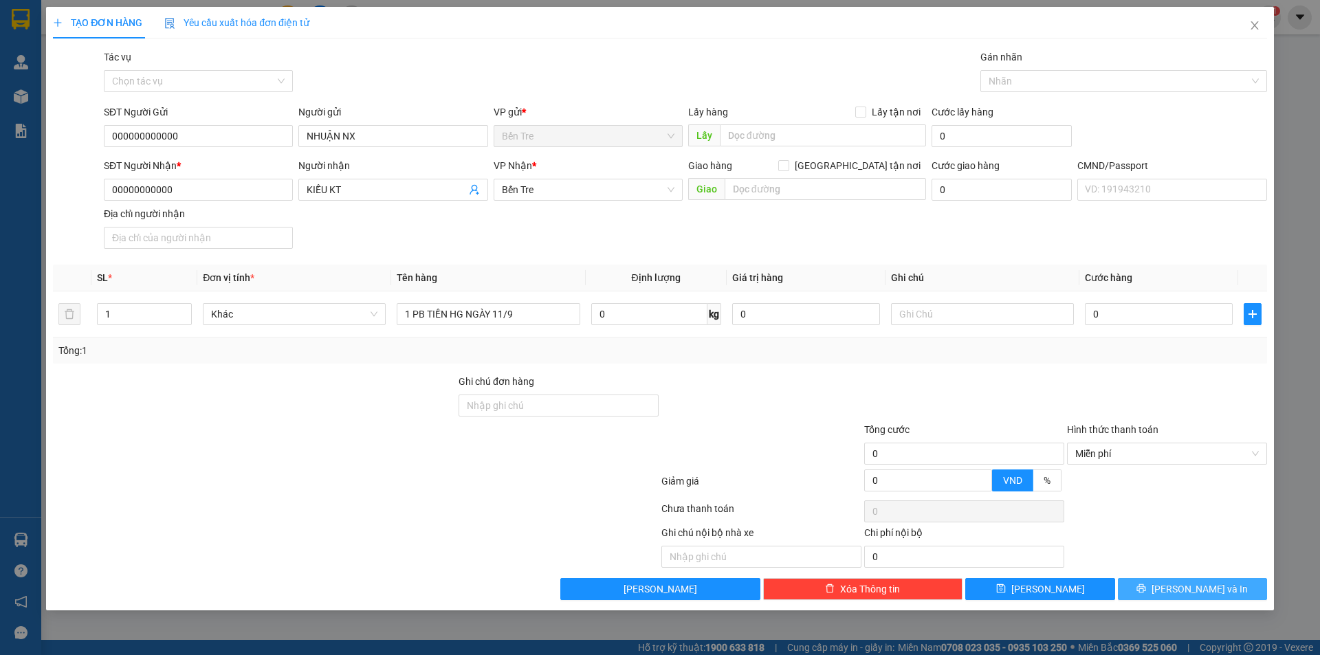
click at [1180, 582] on span "Lưu và In" at bounding box center [1200, 589] width 96 height 15
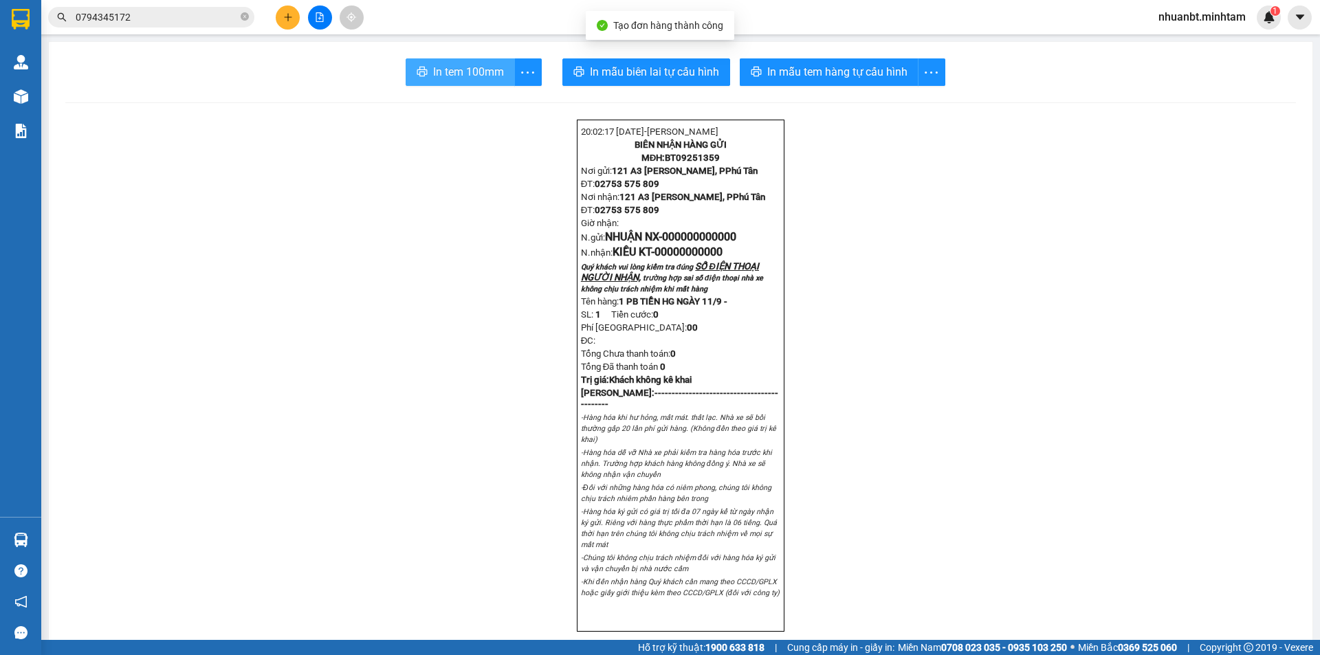
click at [458, 72] on span "In tem 100mm" at bounding box center [468, 71] width 71 height 17
click at [1183, 21] on span "nhuanbt.minhtam" at bounding box center [1201, 16] width 109 height 17
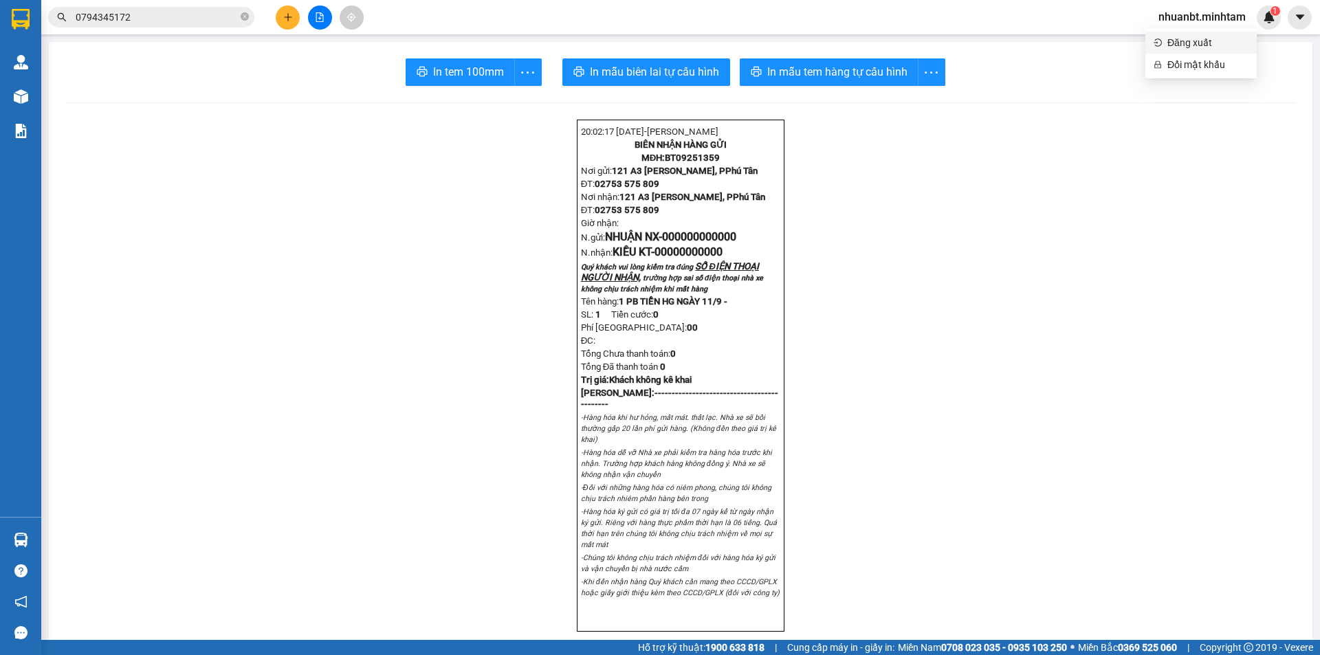
drag, startPoint x: 1173, startPoint y: 36, endPoint x: 1152, endPoint y: 24, distance: 24.1
click at [1173, 37] on span "Đăng xuất" at bounding box center [1207, 42] width 81 height 15
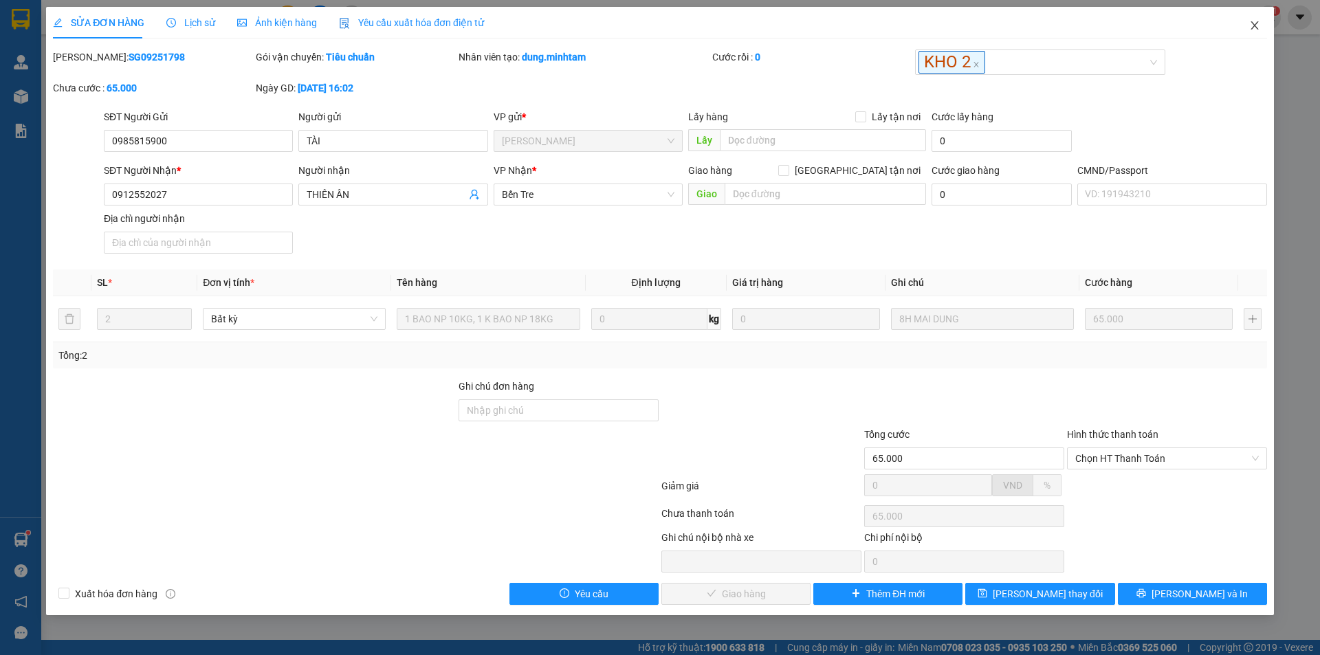
click at [1261, 23] on span "Close" at bounding box center [1254, 26] width 39 height 39
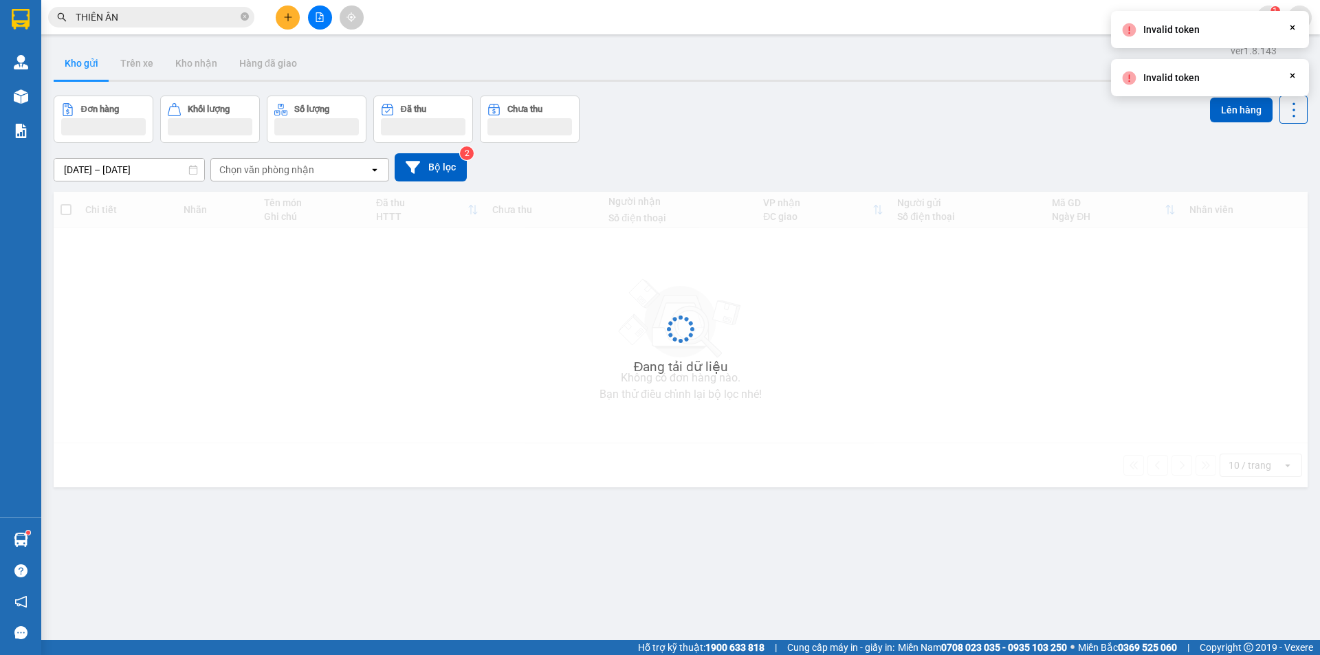
click at [1219, 20] on div "Invalid token Close" at bounding box center [1210, 29] width 198 height 37
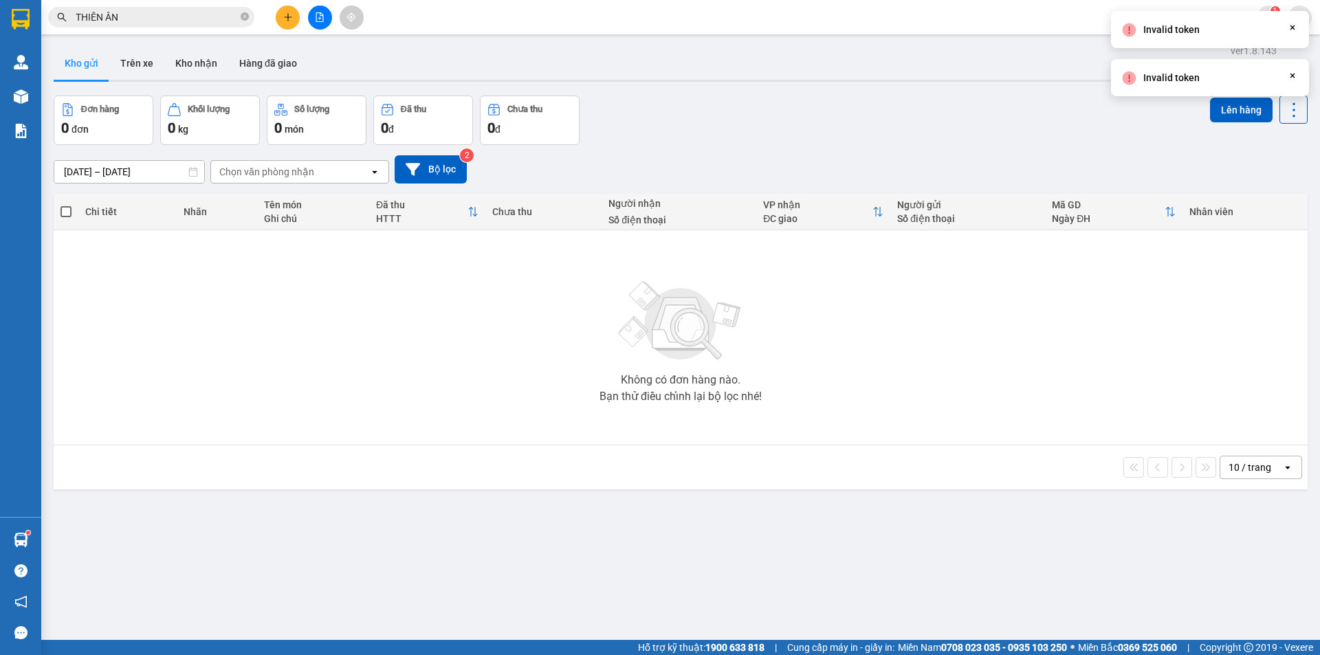
click at [1292, 23] on icon "Close" at bounding box center [1292, 27] width 11 height 11
click at [1202, 23] on div "Invalid token Close" at bounding box center [1210, 29] width 198 height 37
click at [1200, 21] on span "nhuanbt.minhtam" at bounding box center [1201, 16] width 109 height 17
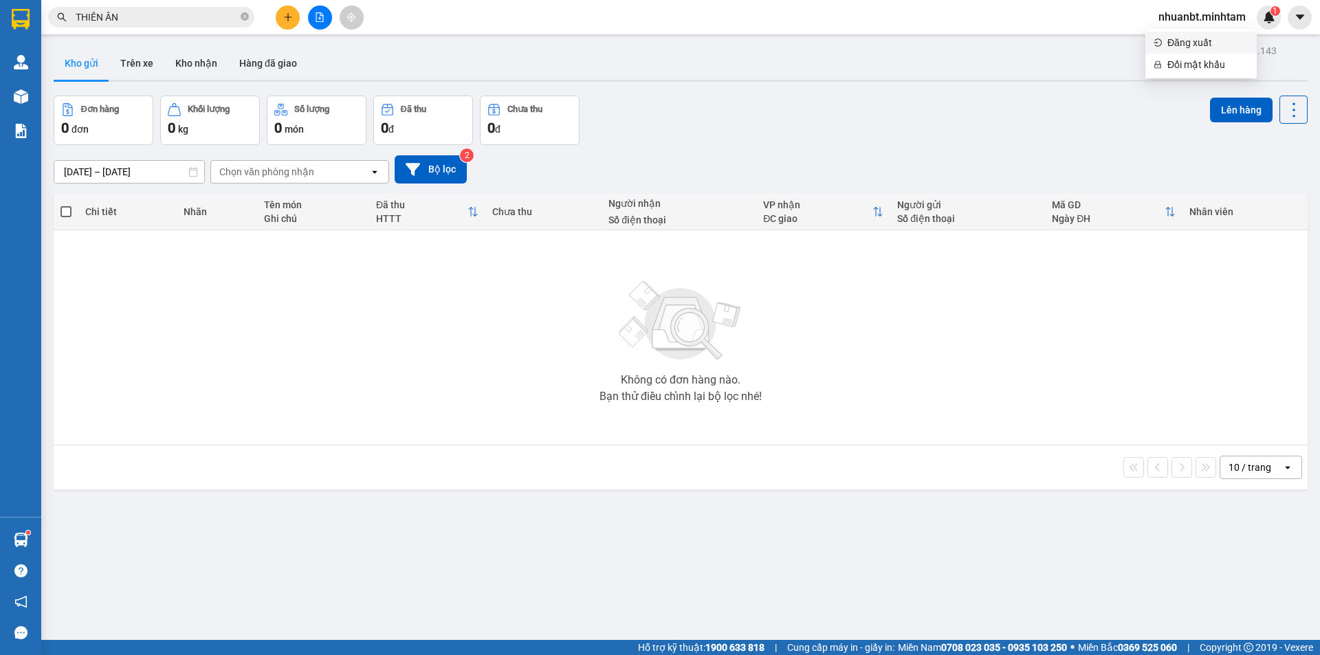
drag, startPoint x: 1198, startPoint y: 39, endPoint x: 1207, endPoint y: 33, distance: 10.5
click at [1198, 39] on span "Đăng xuất" at bounding box center [1207, 42] width 81 height 15
